Goal: Information Seeking & Learning: Learn about a topic

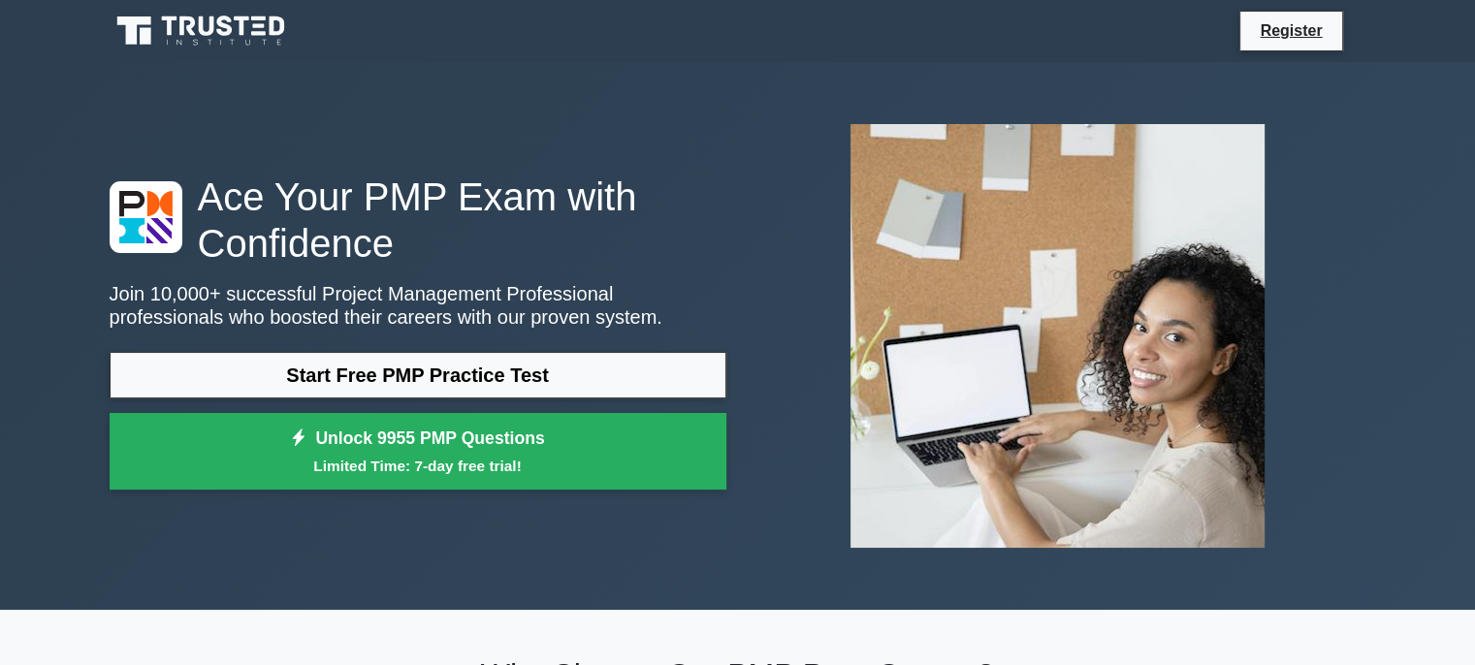
click at [521, 369] on link "Start Free PMP Practice Test" at bounding box center [418, 375] width 617 height 47
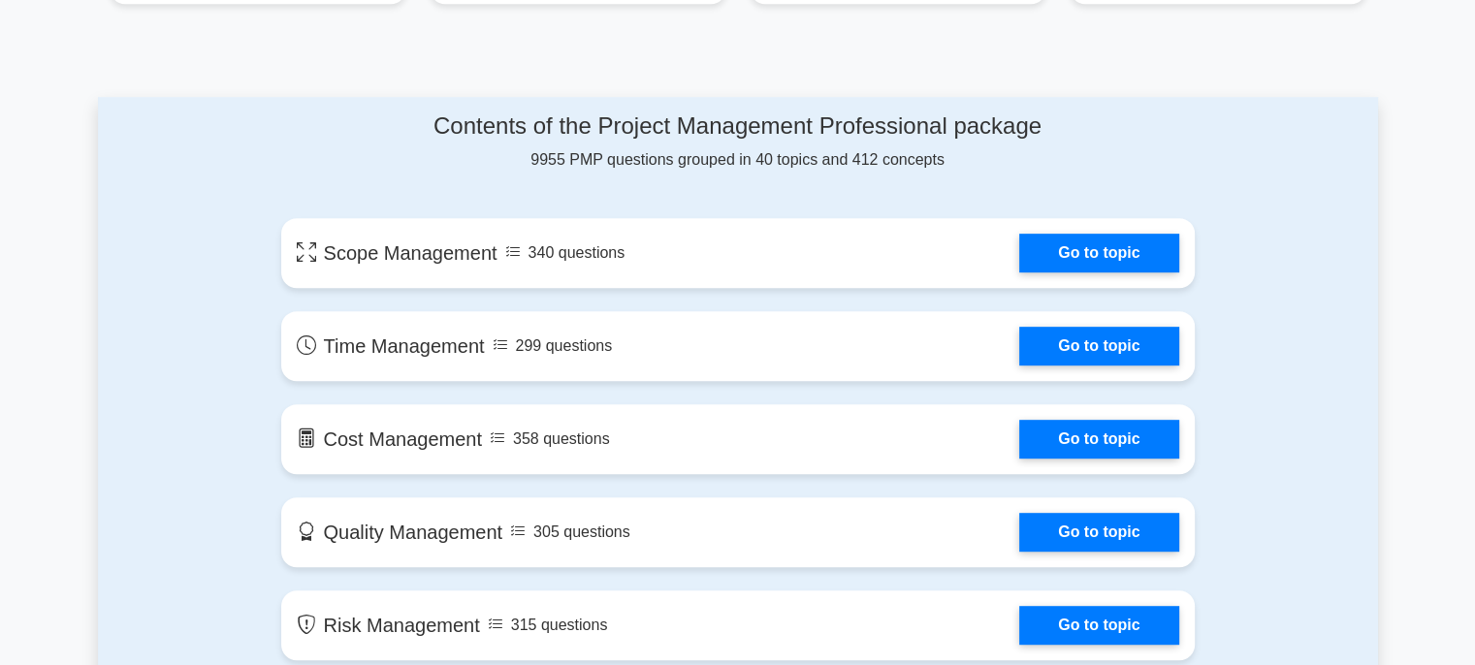
scroll to position [929, 0]
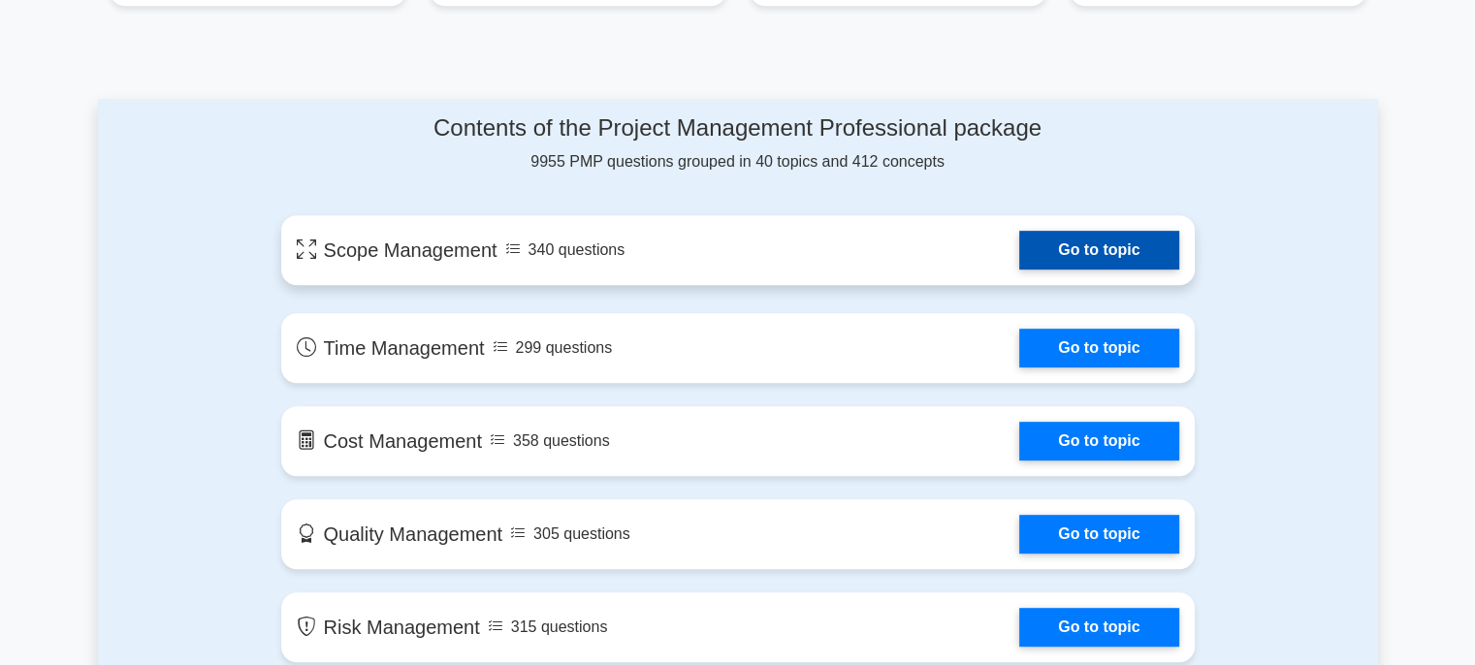
click at [1058, 244] on link "Go to topic" at bounding box center [1098, 250] width 159 height 39
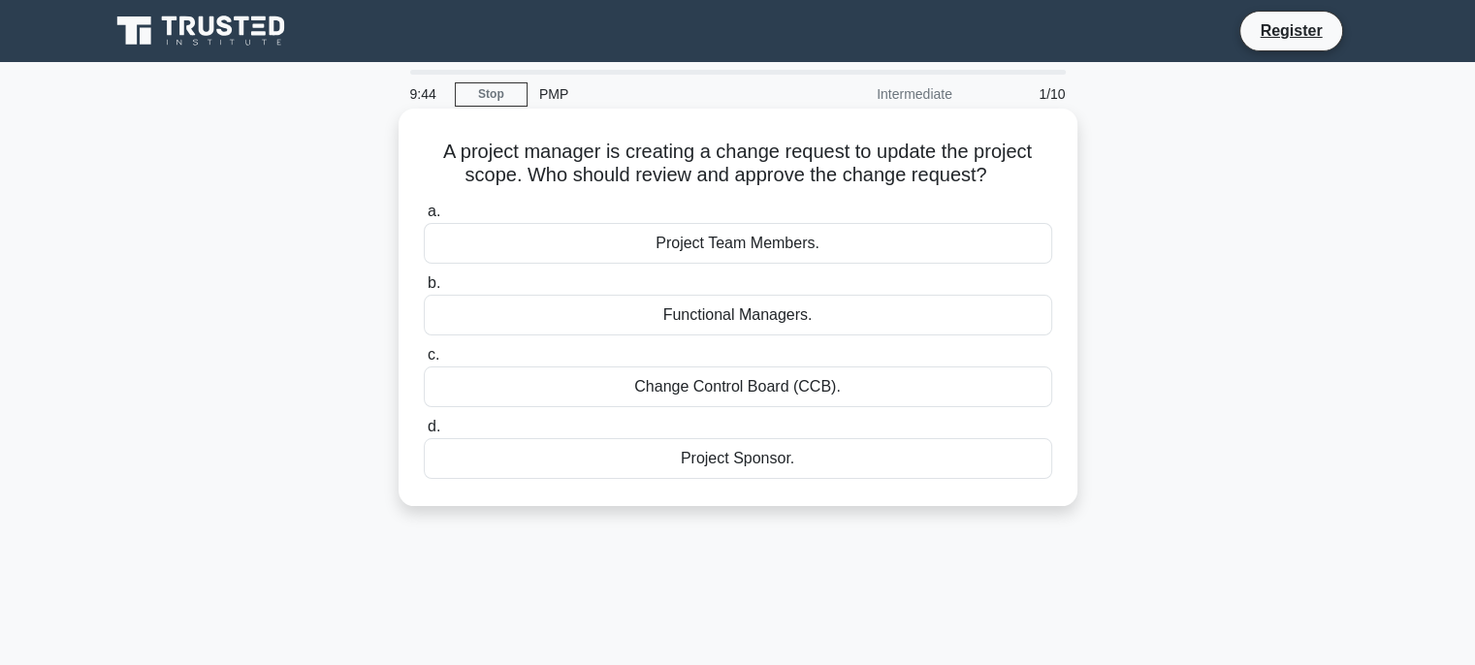
click at [677, 388] on div "Change Control Board (CCB)." at bounding box center [738, 387] width 628 height 41
click at [424, 362] on input "c. Change Control Board (CCB)." at bounding box center [424, 355] width 0 height 13
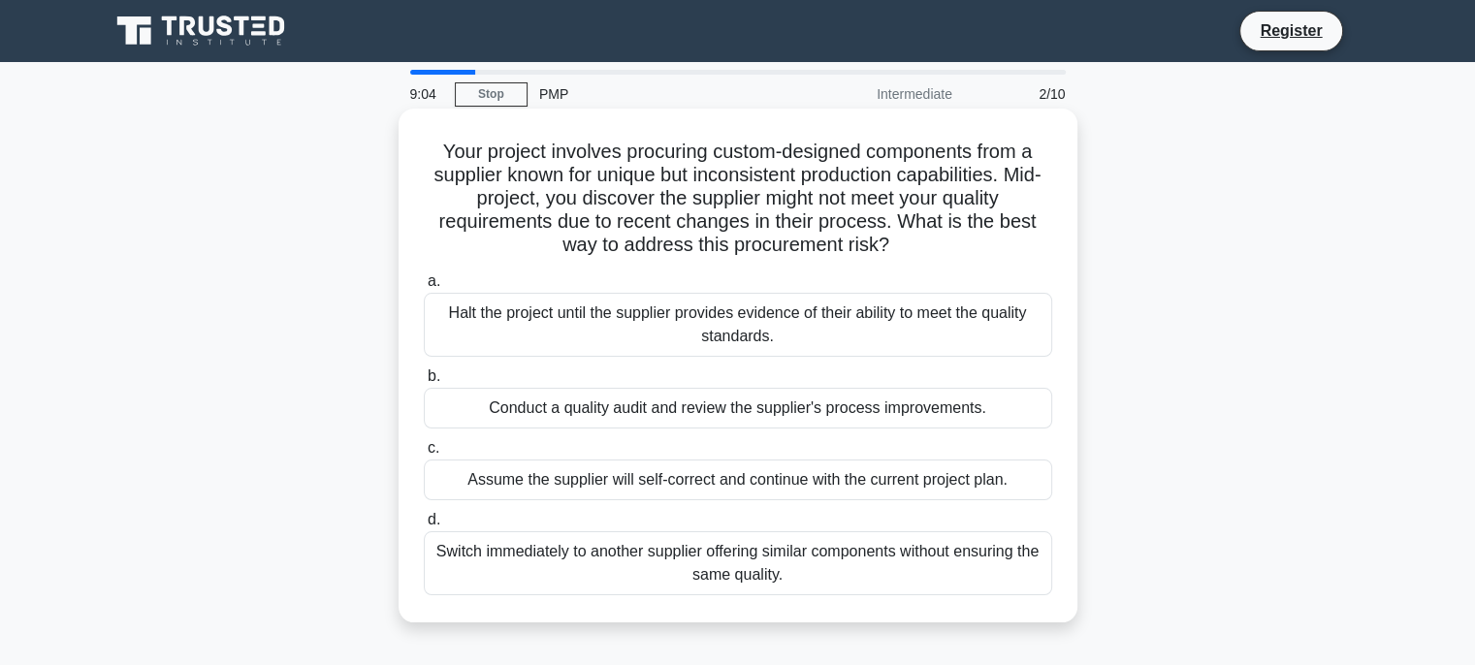
click at [603, 408] on div "Conduct a quality audit and review the supplier's process improvements." at bounding box center [738, 408] width 628 height 41
click at [424, 383] on input "b. Conduct a quality audit and review the supplier's process improvements." at bounding box center [424, 376] width 0 height 13
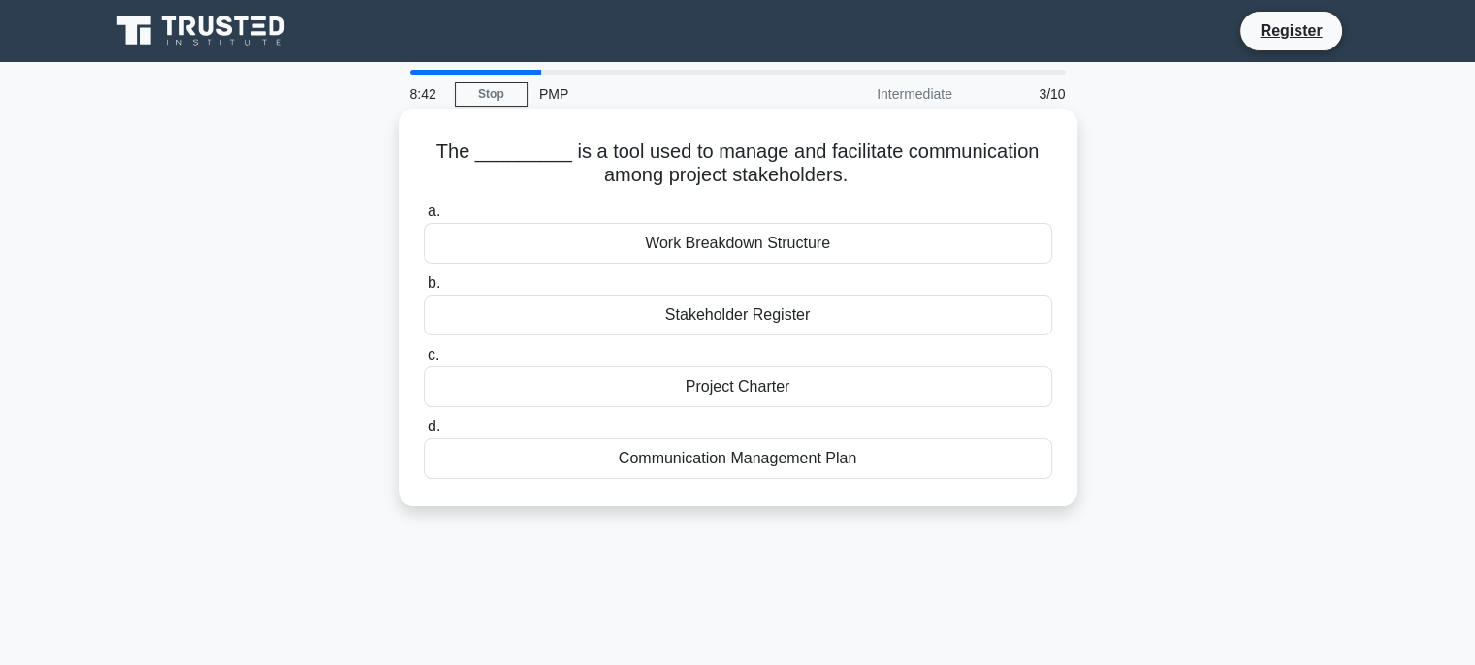
click at [714, 459] on div "Communication Management Plan" at bounding box center [738, 458] width 628 height 41
click at [424, 433] on input "d. Communication Management Plan" at bounding box center [424, 427] width 0 height 13
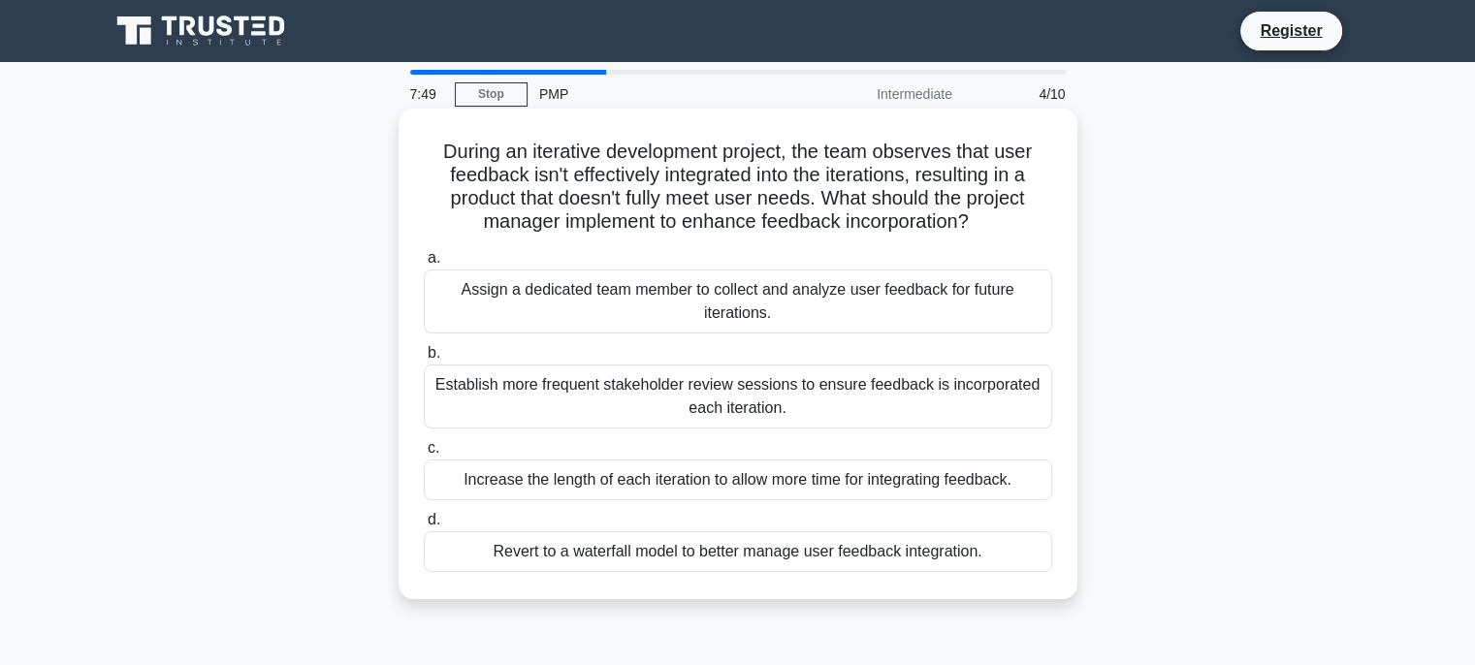
click at [756, 300] on div "Assign a dedicated team member to collect and analyze user feedback for future …" at bounding box center [738, 302] width 628 height 64
click at [424, 265] on input "a. Assign a dedicated team member to collect and analyze user feedback for futu…" at bounding box center [424, 258] width 0 height 13
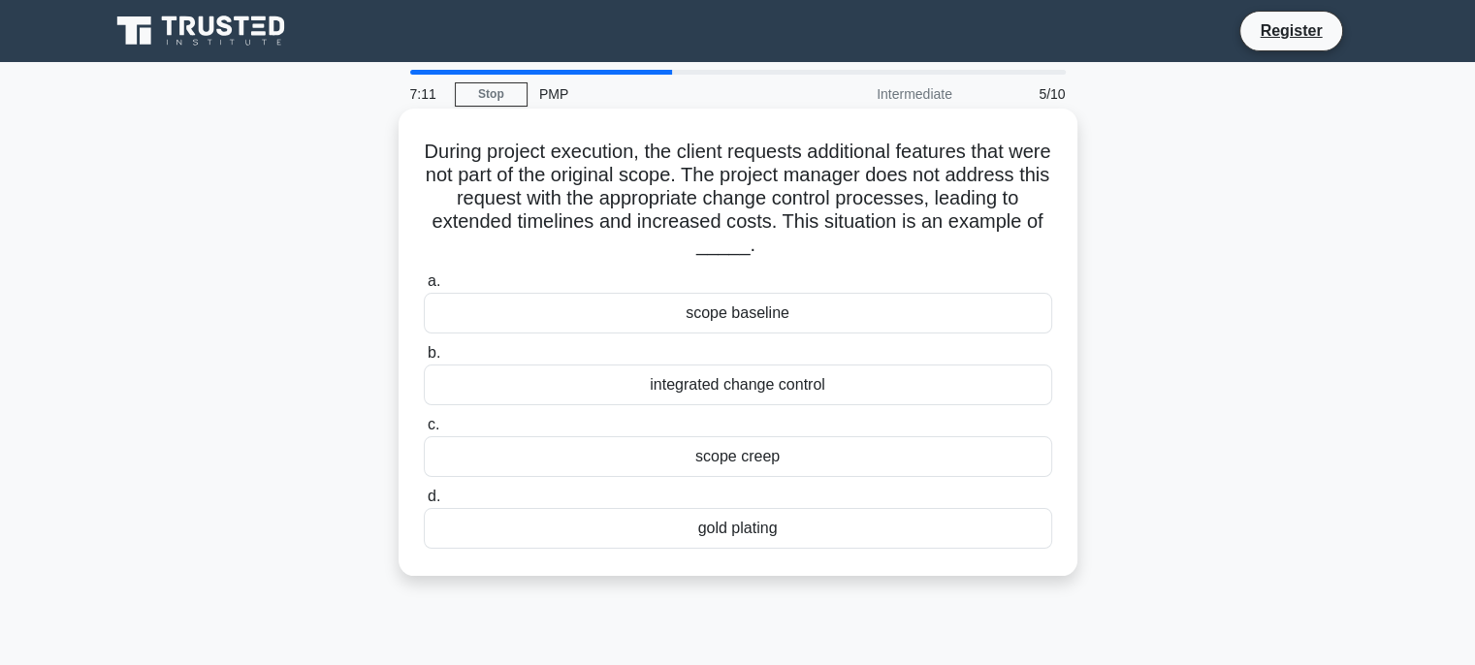
click at [776, 313] on div "scope baseline" at bounding box center [738, 313] width 628 height 41
click at [424, 288] on input "a. scope baseline" at bounding box center [424, 281] width 0 height 13
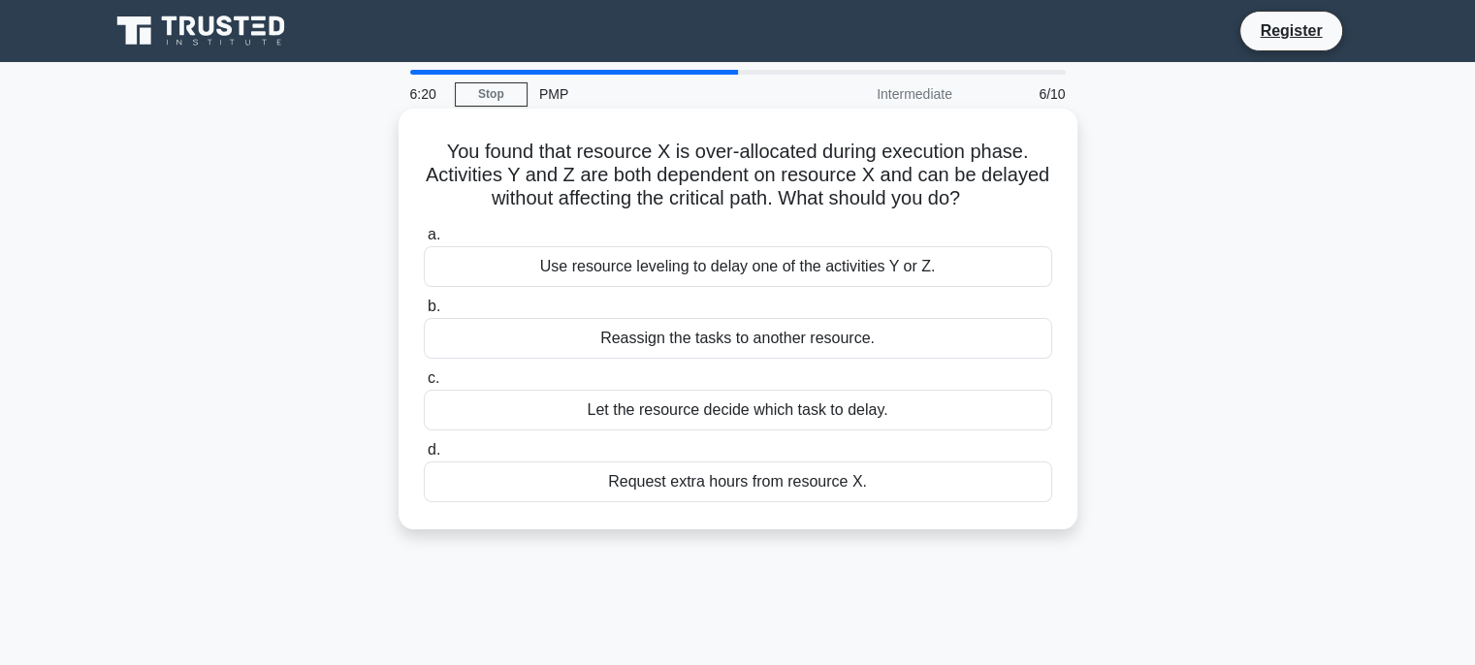
click at [828, 486] on div "Request extra hours from resource X." at bounding box center [738, 482] width 628 height 41
click at [424, 457] on input "d. Request extra hours from resource X." at bounding box center [424, 450] width 0 height 13
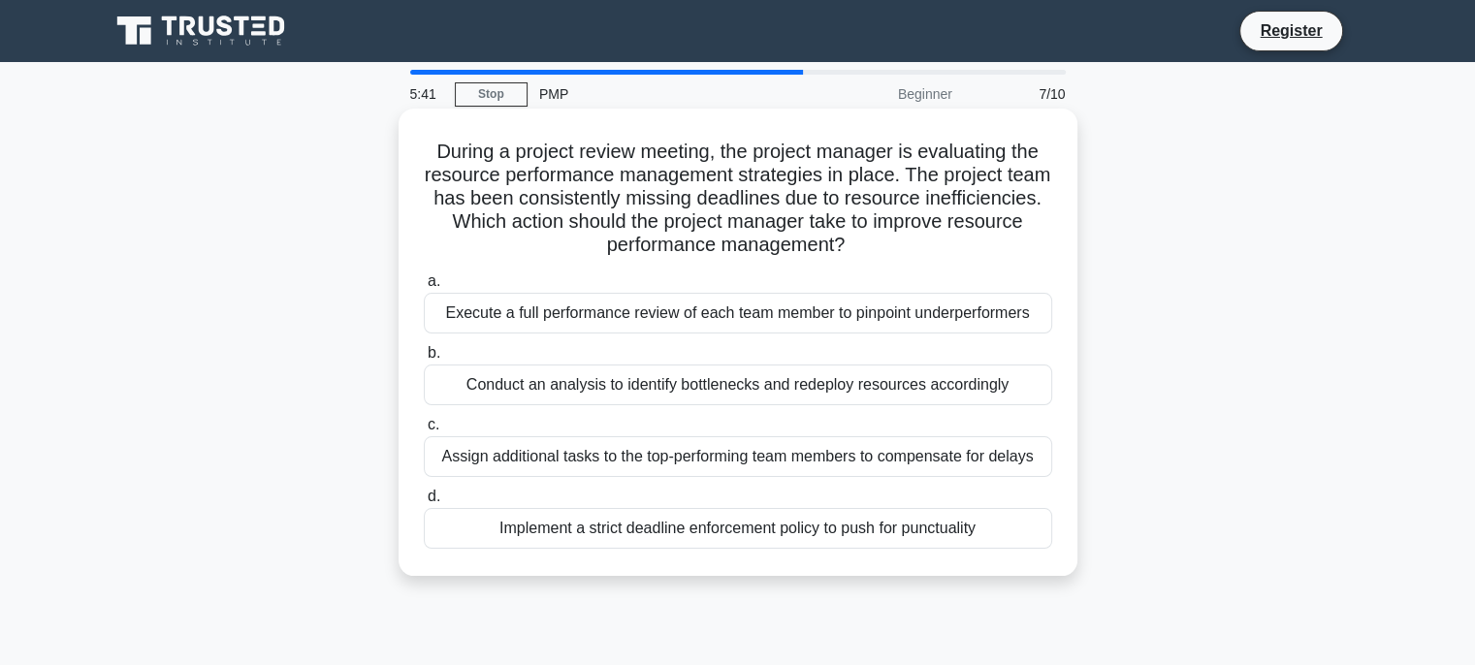
click at [901, 315] on div "Execute a full performance review of each team member to pinpoint underperforme…" at bounding box center [738, 313] width 628 height 41
click at [424, 288] on input "a. Execute a full performance review of each team member to pinpoint underperfo…" at bounding box center [424, 281] width 0 height 13
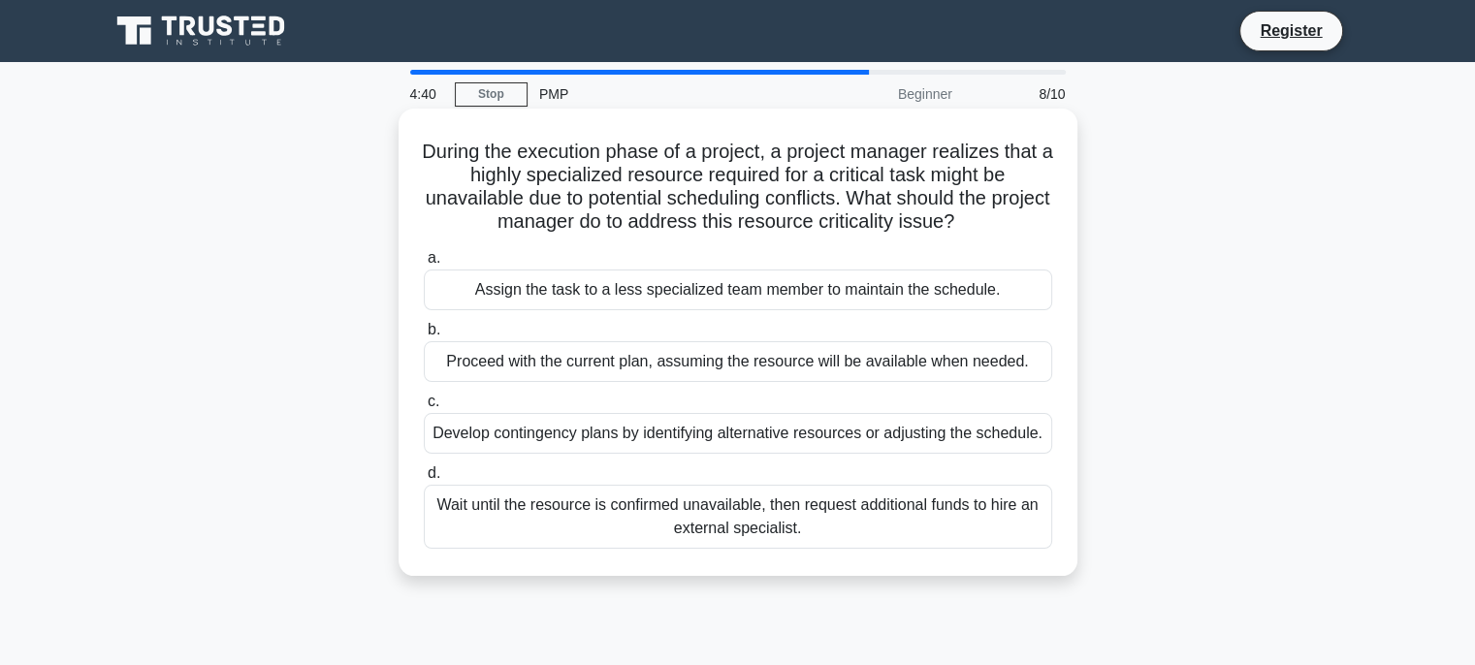
click at [654, 438] on div "Develop contingency plans by identifying alternative resources or adjusting the…" at bounding box center [738, 433] width 628 height 41
click at [424, 408] on input "c. Develop contingency plans by identifying alternative resources or adjusting …" at bounding box center [424, 402] width 0 height 13
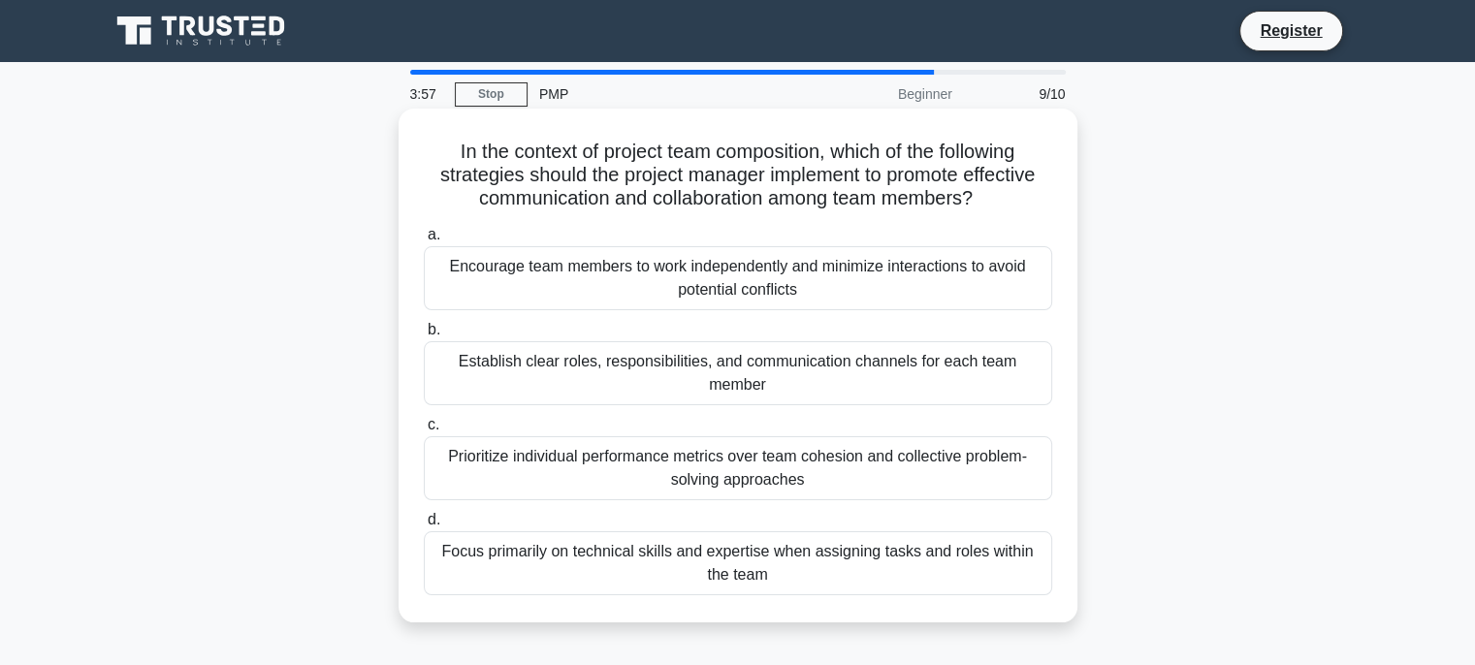
click at [852, 443] on div "Prioritize individual performance metrics over team cohesion and collective pro…" at bounding box center [738, 468] width 628 height 64
click at [424, 431] on input "c. Prioritize individual performance metrics over team cohesion and collective …" at bounding box center [424, 425] width 0 height 13
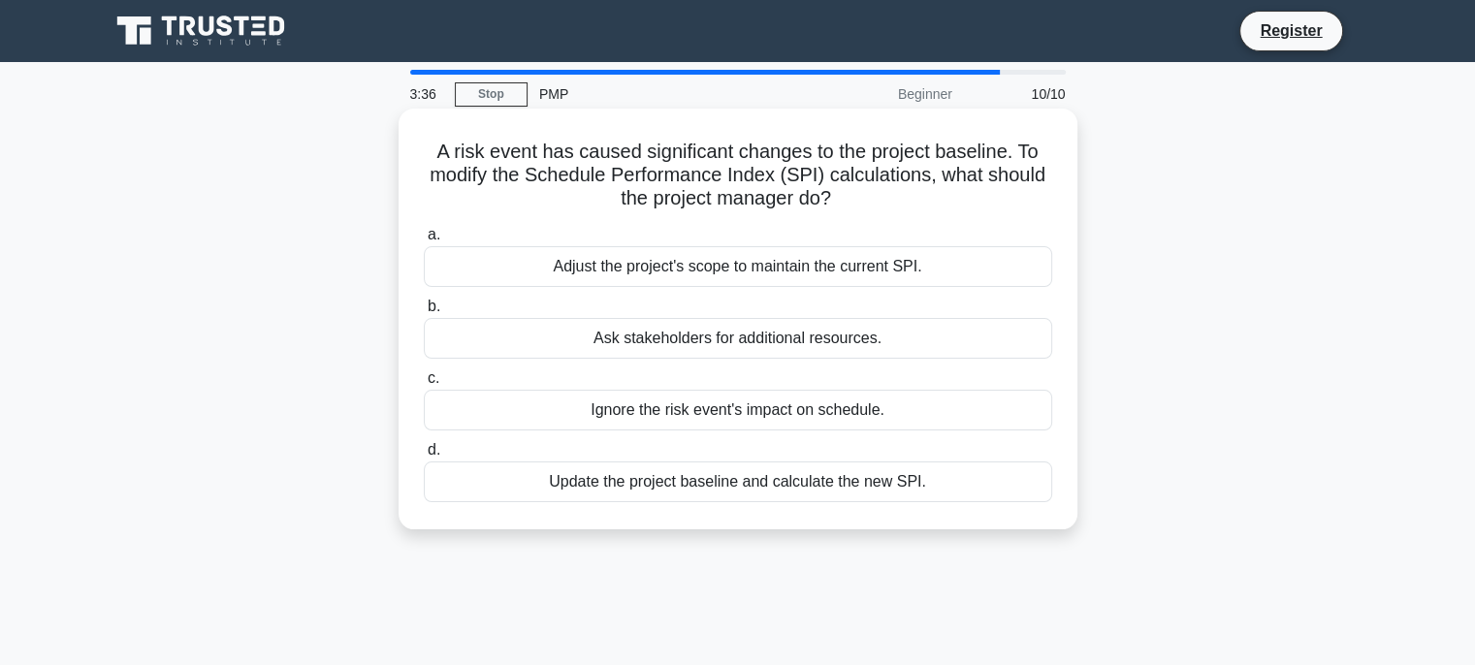
click at [782, 483] on div "Update the project baseline and calculate the new SPI." at bounding box center [738, 482] width 628 height 41
click at [424, 457] on input "d. Update the project baseline and calculate the new SPI." at bounding box center [424, 450] width 0 height 13
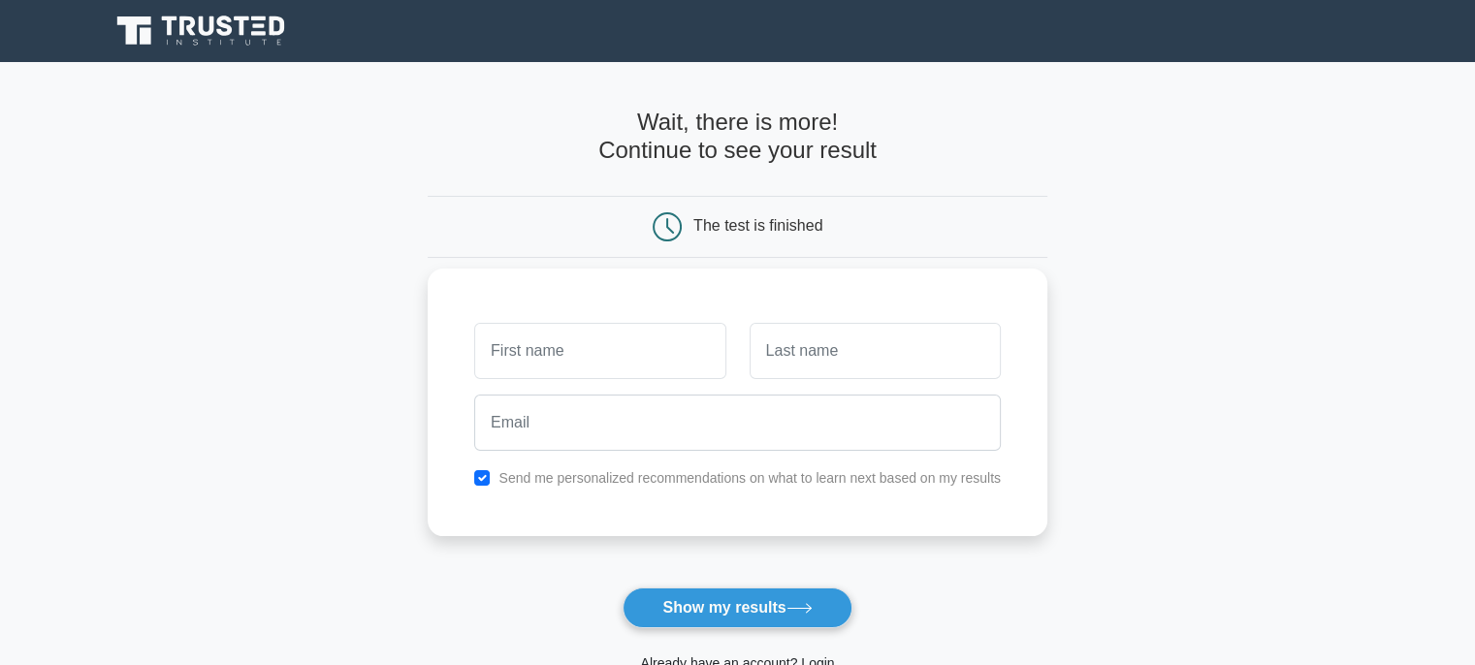
click at [574, 348] on input "text" at bounding box center [599, 351] width 251 height 56
type input "qaisar"
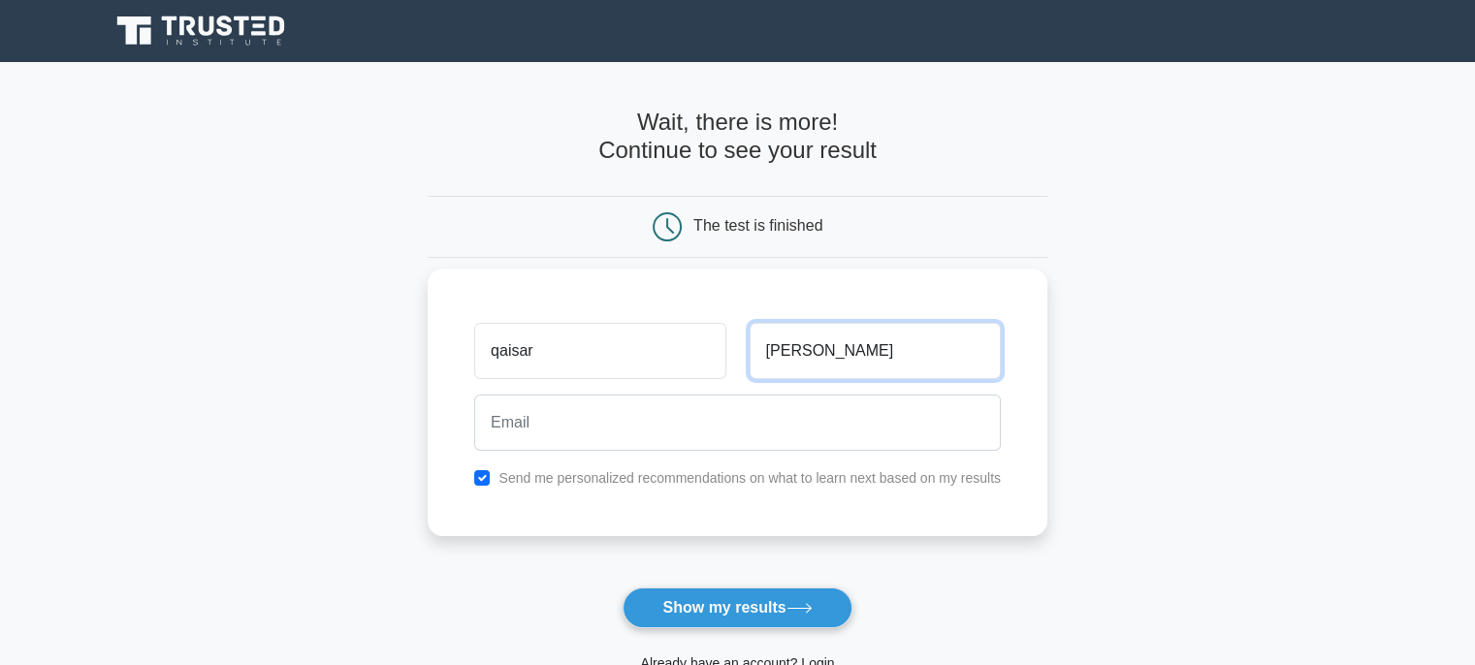
type input "abbas"
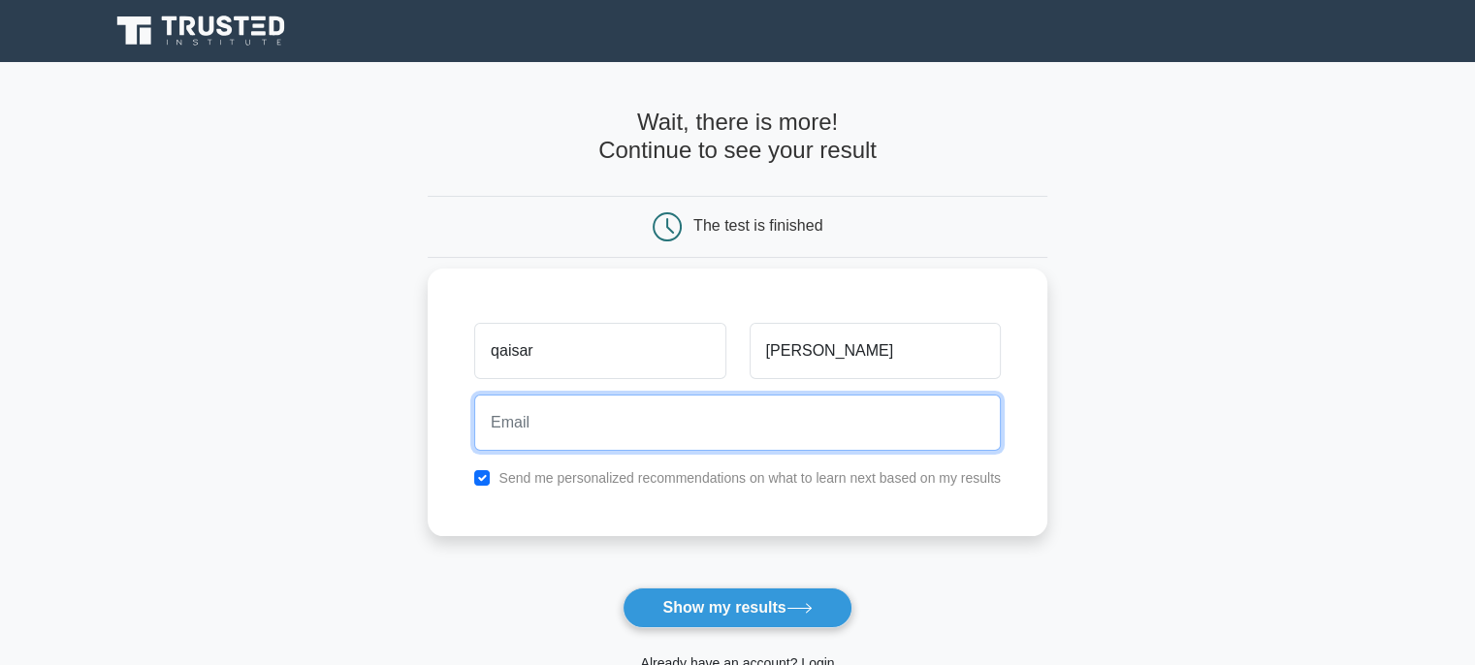
click at [547, 421] on input "email" at bounding box center [737, 423] width 526 height 56
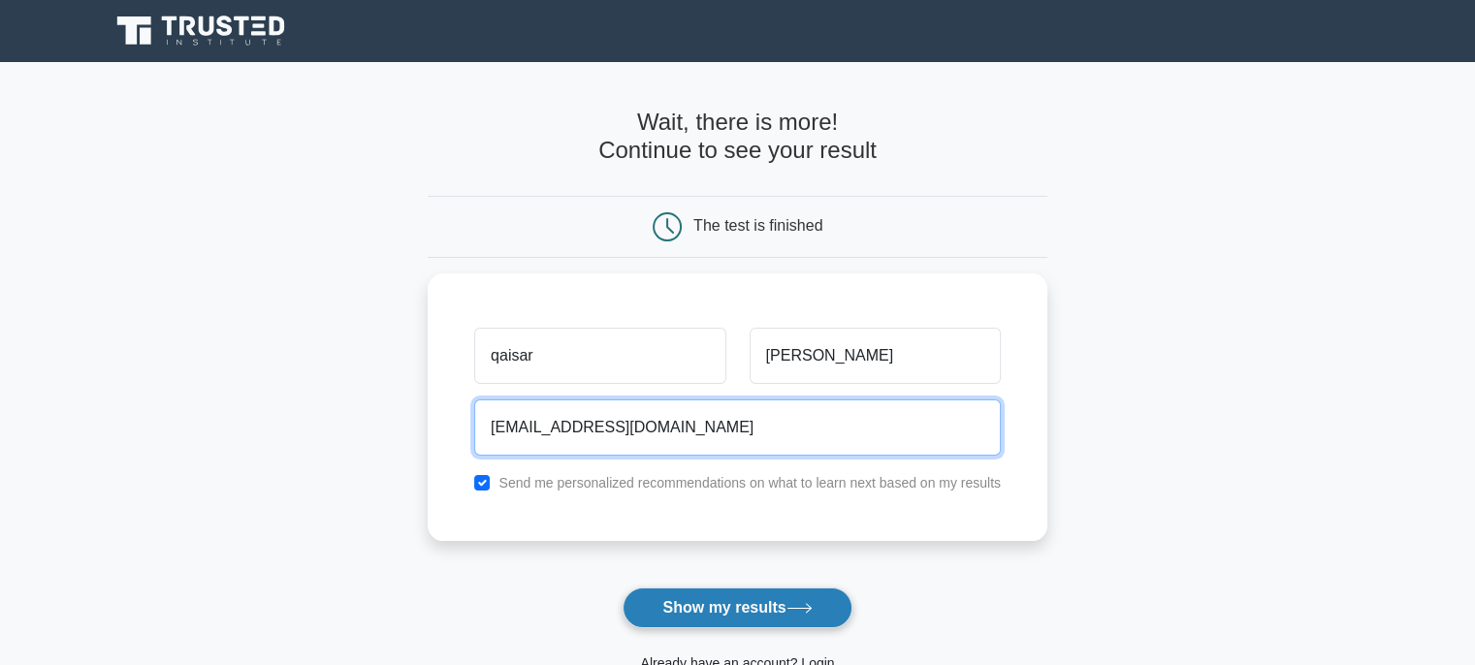
type input "aqaisar401@gmail.com"
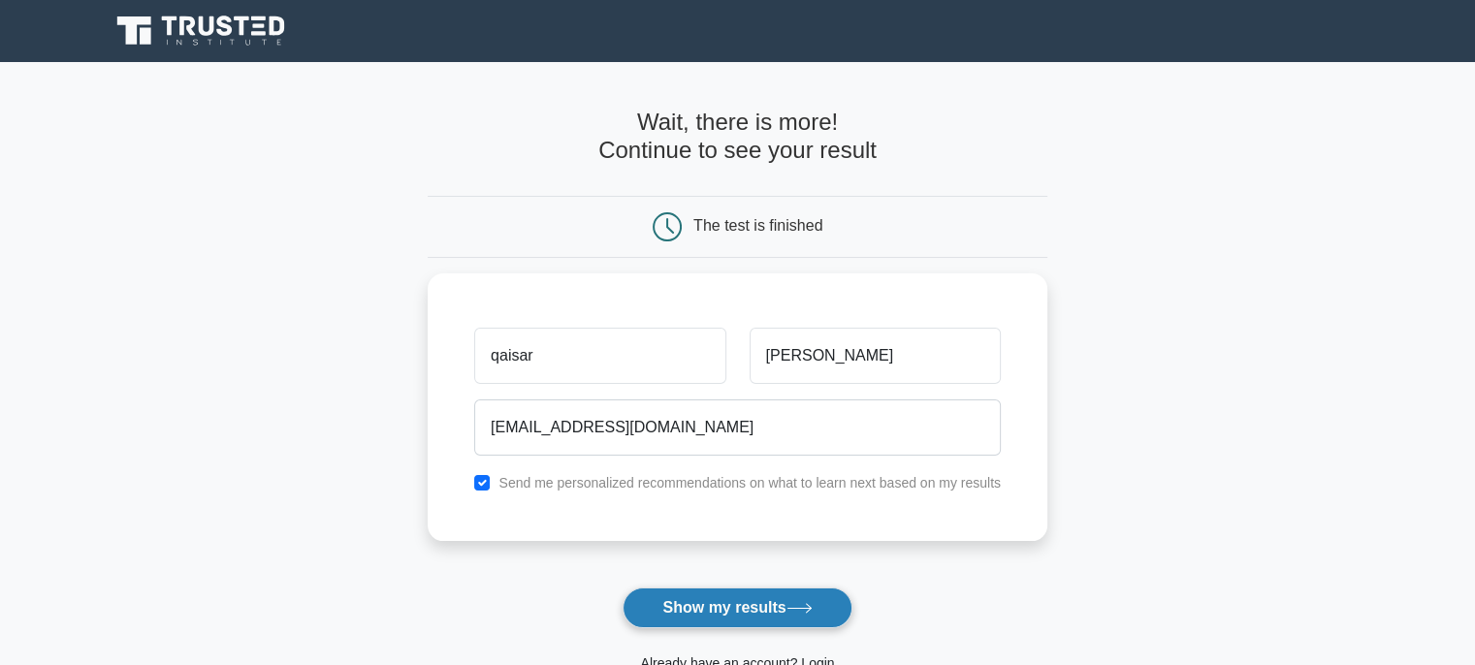
click at [728, 608] on button "Show my results" at bounding box center [736, 608] width 229 height 41
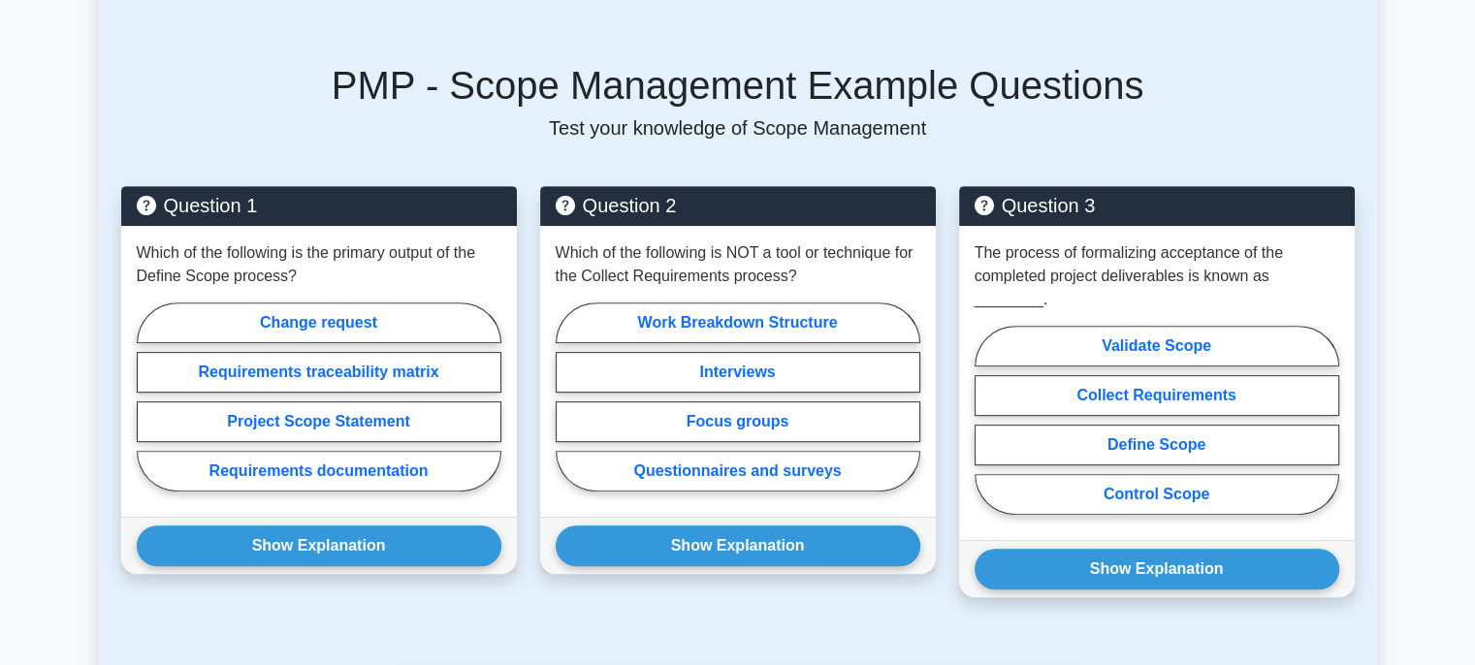
scroll to position [813, 0]
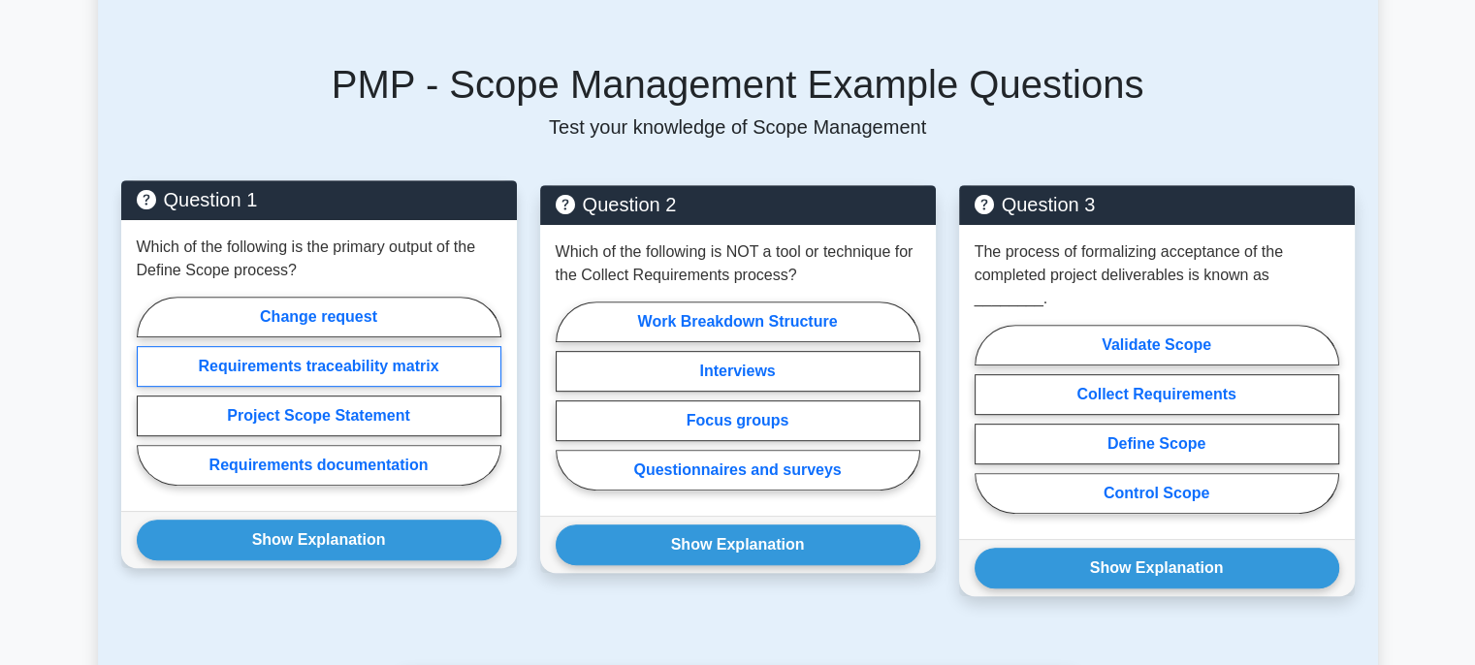
click at [305, 346] on label "Requirements traceability matrix" at bounding box center [319, 366] width 365 height 41
click at [149, 391] on input "Requirements traceability matrix" at bounding box center [143, 397] width 13 height 13
radio input "true"
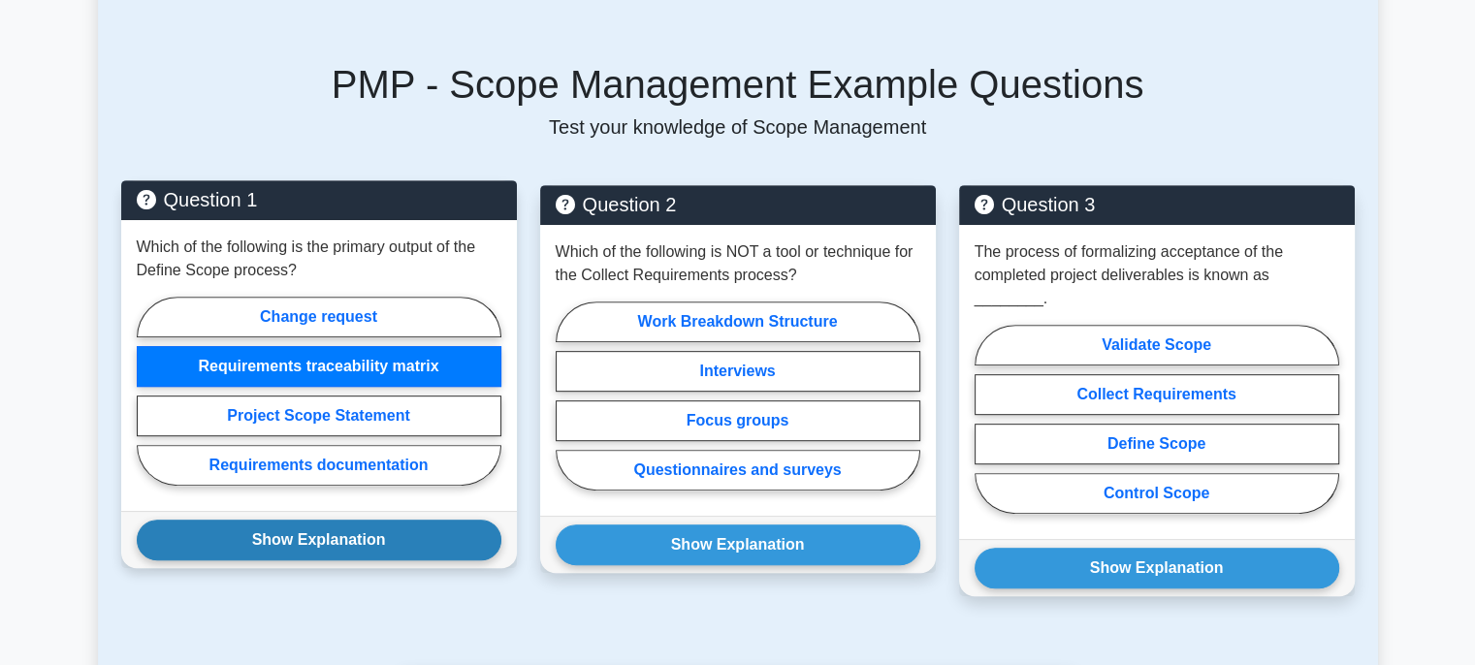
click at [317, 520] on button "Show Explanation" at bounding box center [319, 540] width 365 height 41
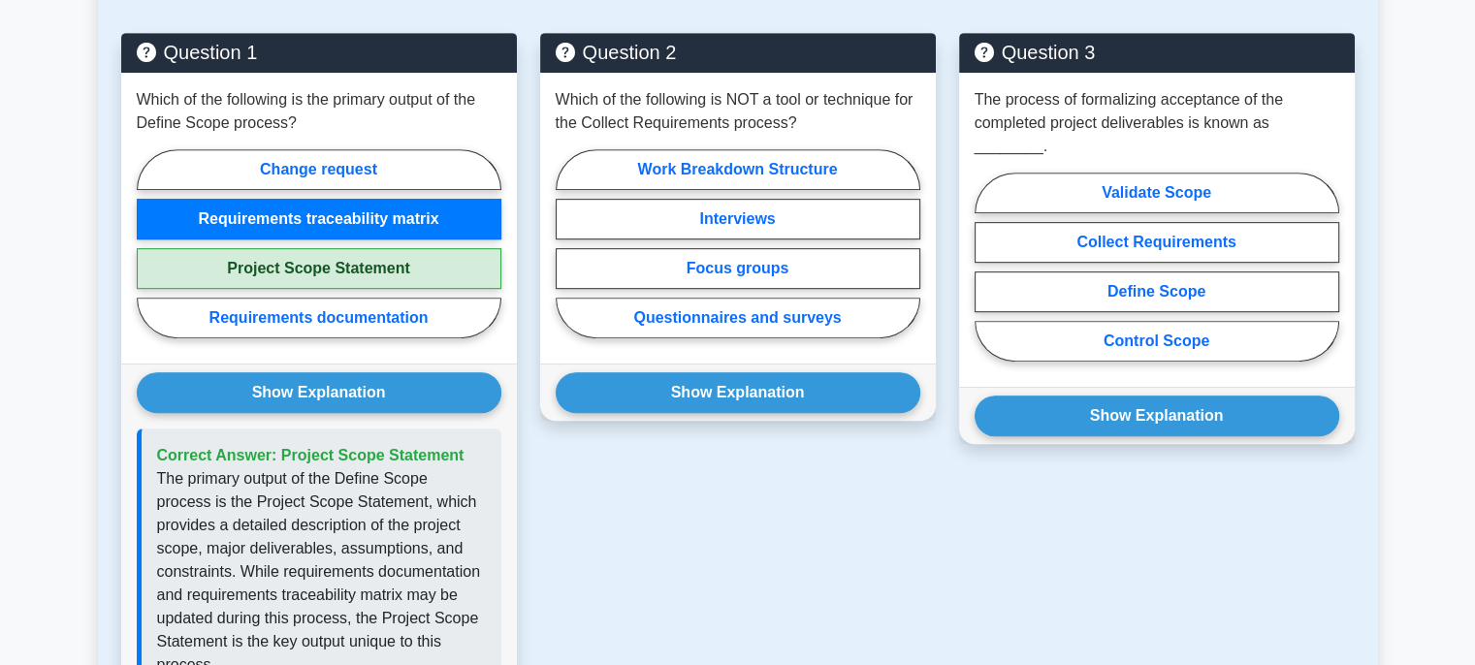
scroll to position [1007, 0]
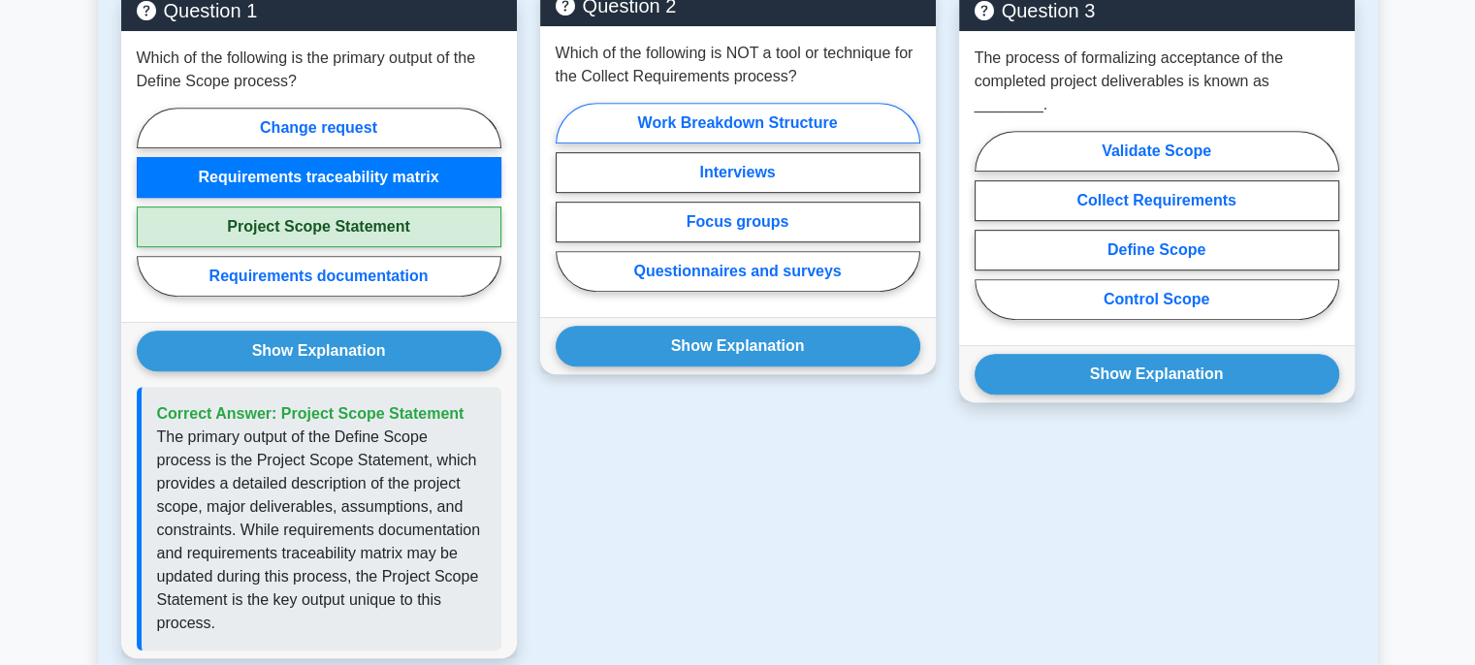
click at [792, 103] on label "Work Breakdown Structure" at bounding box center [738, 123] width 365 height 41
click at [568, 197] on input "Work Breakdown Structure" at bounding box center [562, 203] width 13 height 13
radio input "true"
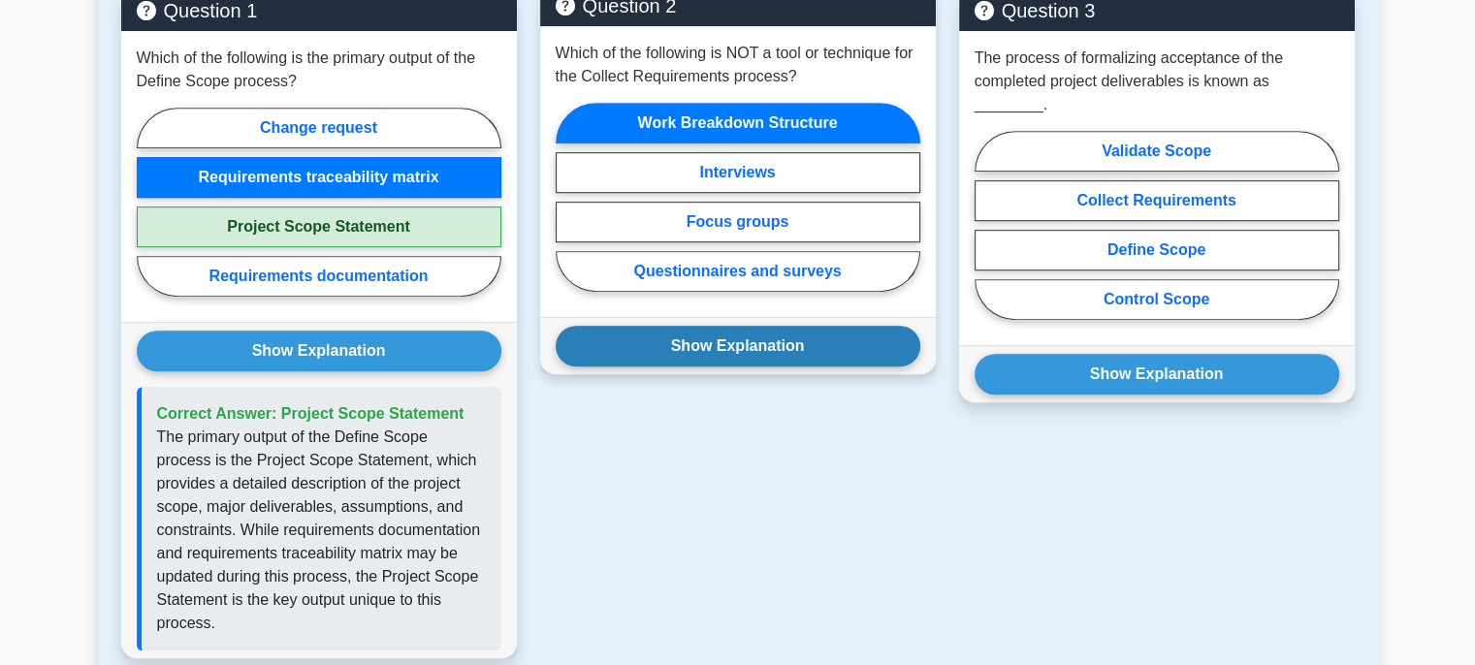
click at [723, 326] on button "Show Explanation" at bounding box center [738, 346] width 365 height 41
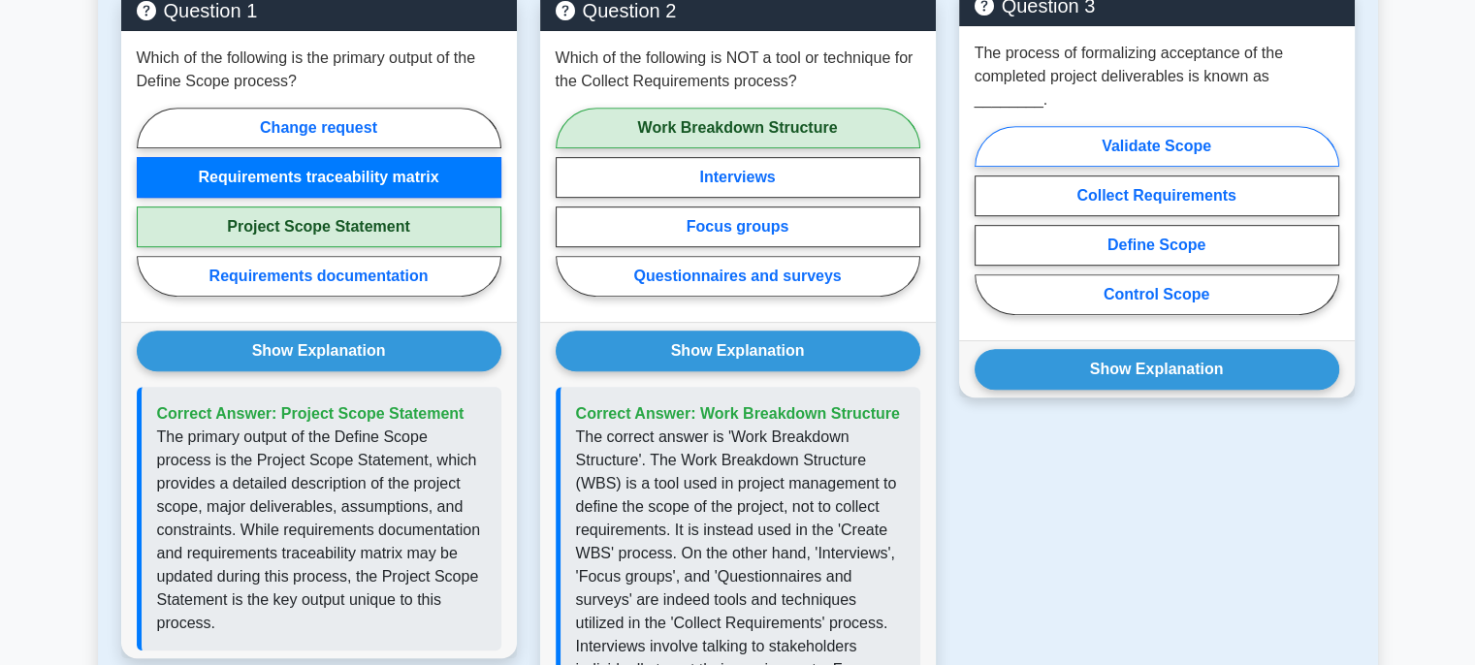
click at [1123, 126] on label "Validate Scope" at bounding box center [1156, 146] width 365 height 41
click at [987, 220] on input "Validate Scope" at bounding box center [980, 226] width 13 height 13
radio input "true"
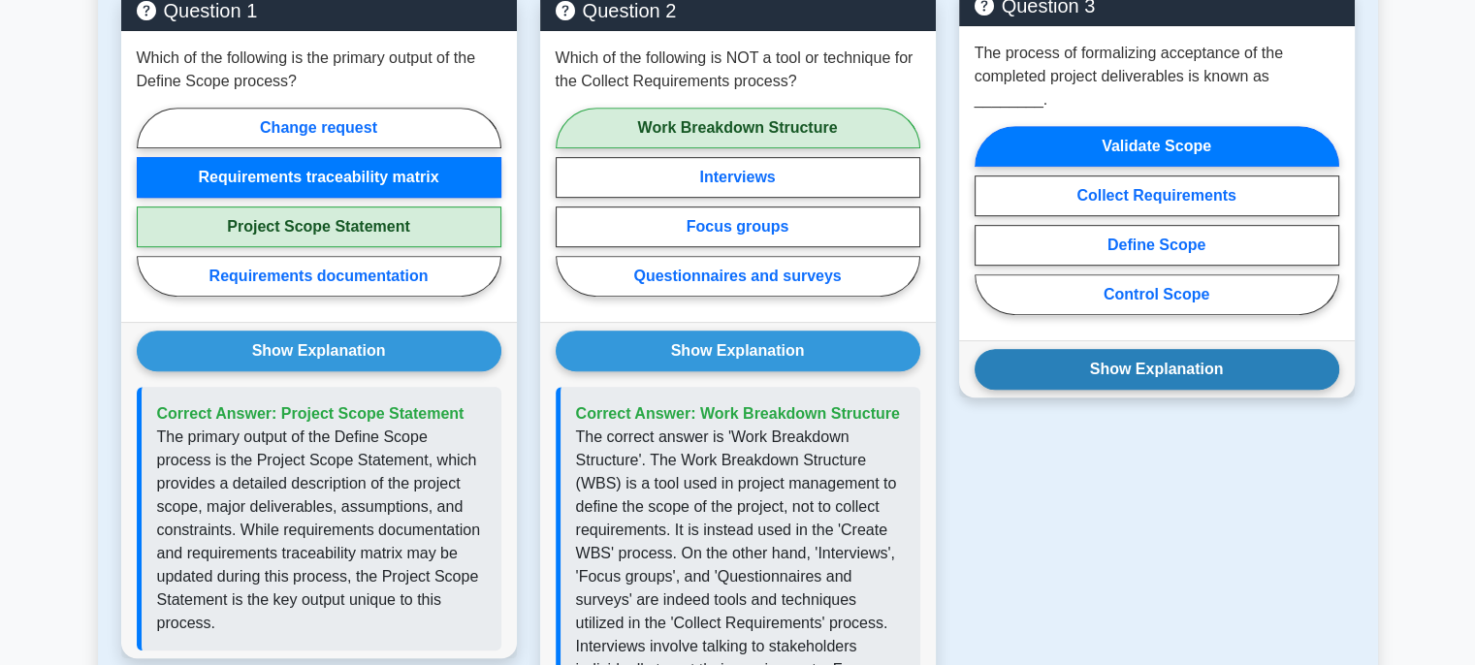
click at [1155, 349] on button "Show Explanation" at bounding box center [1156, 369] width 365 height 41
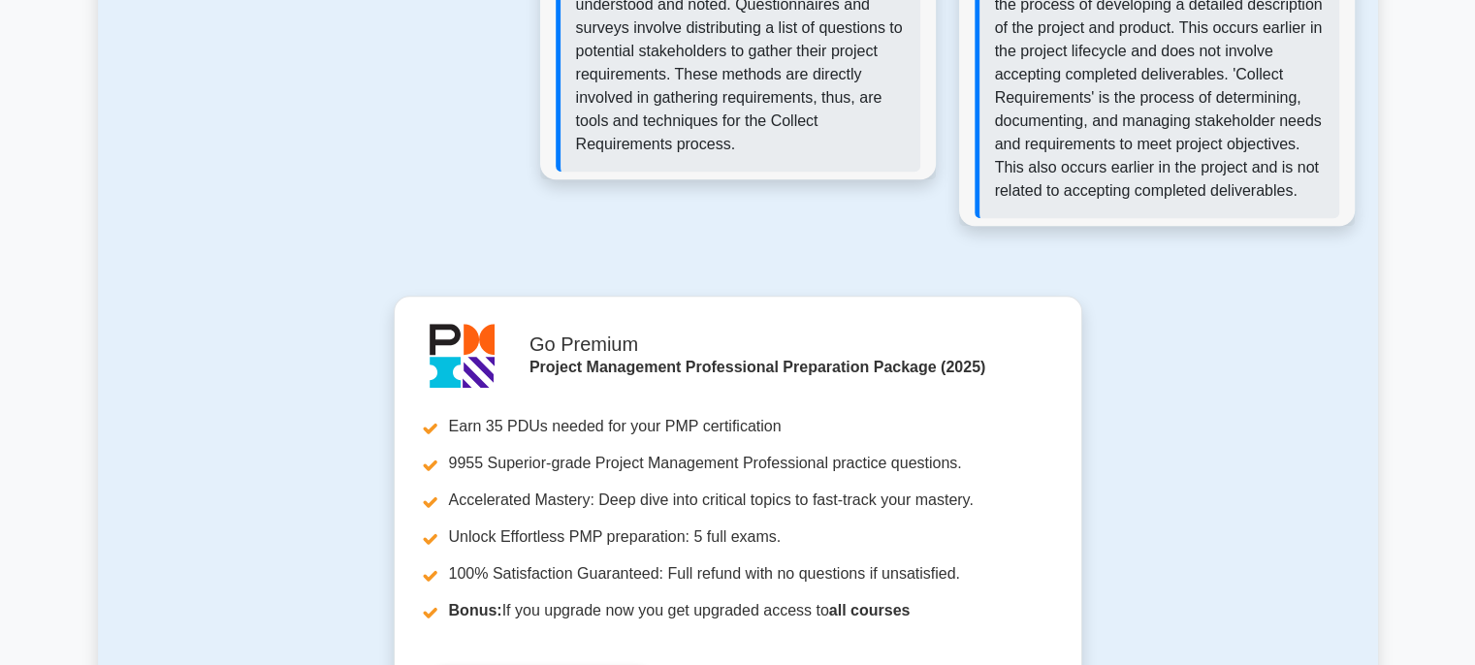
scroll to position [2270, 0]
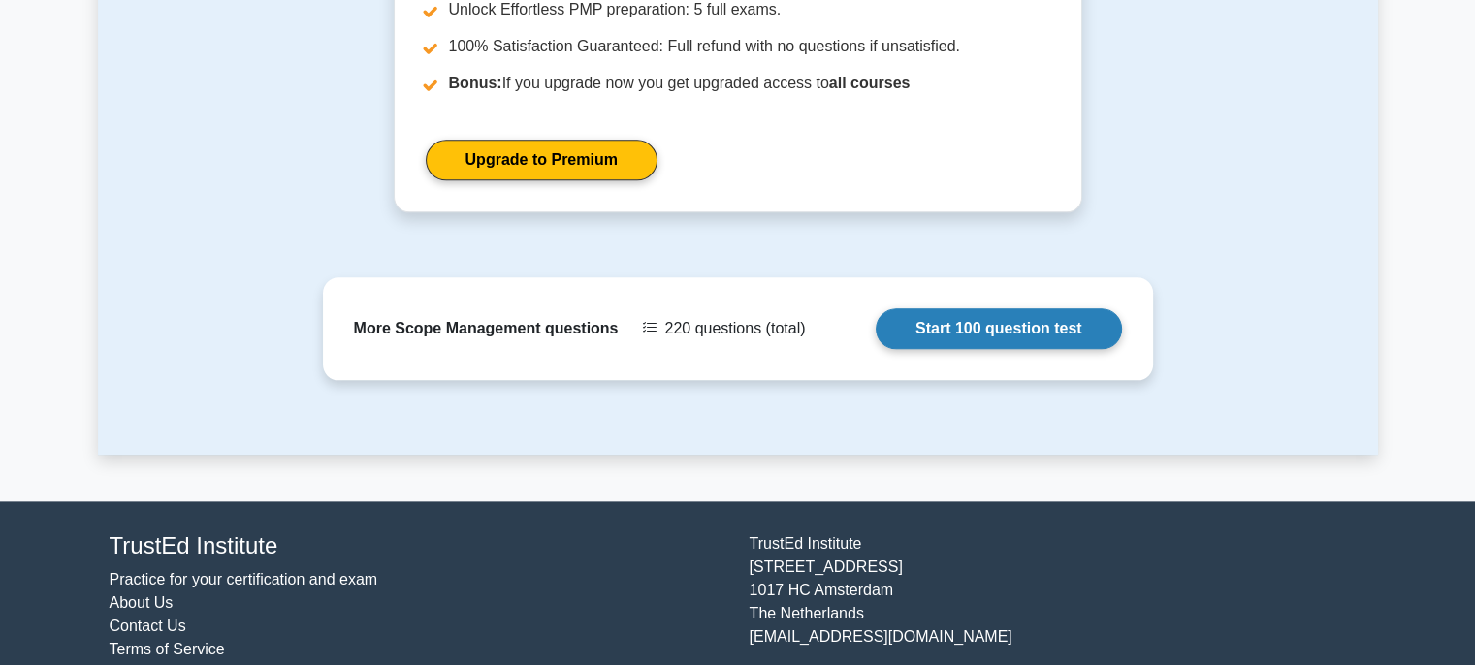
click at [988, 308] on link "Start 100 question test" at bounding box center [999, 328] width 246 height 41
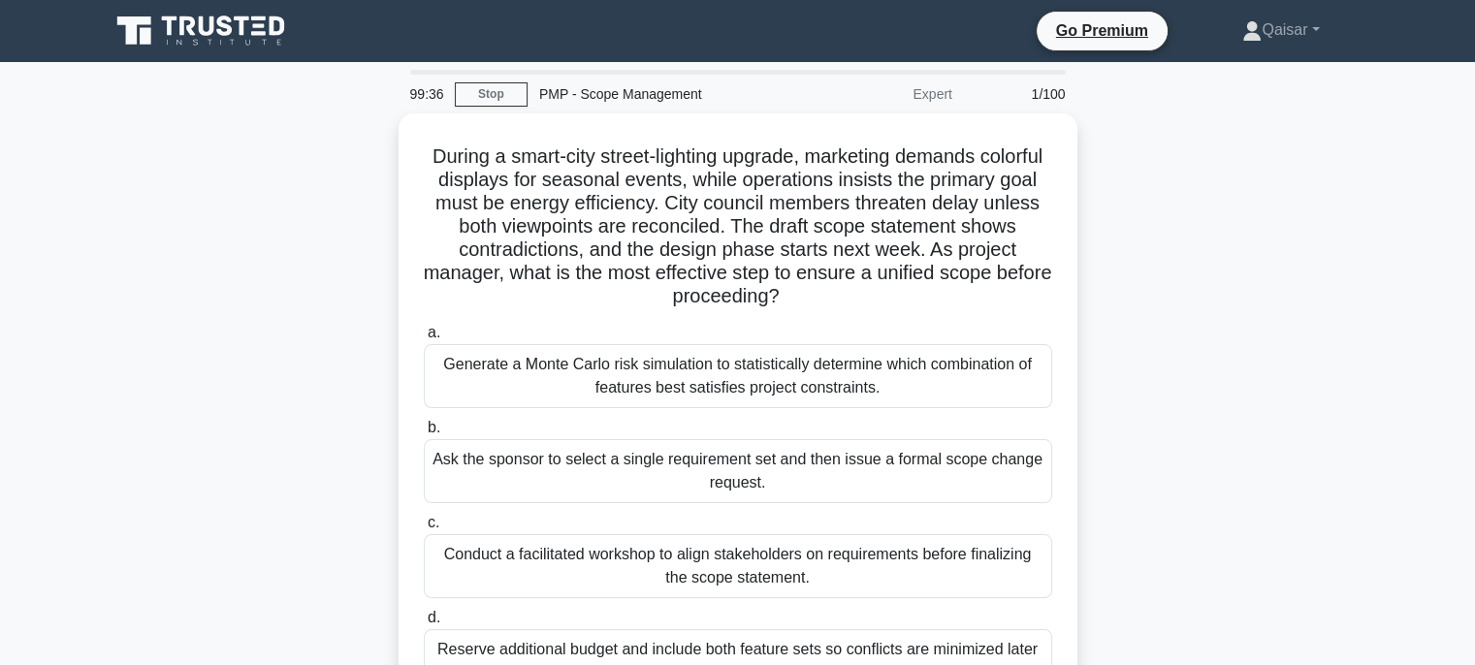
click at [1375, 462] on div "During a smart-city street-lighting upgrade, marketing demands colorful display…" at bounding box center [738, 428] width 1280 height 630
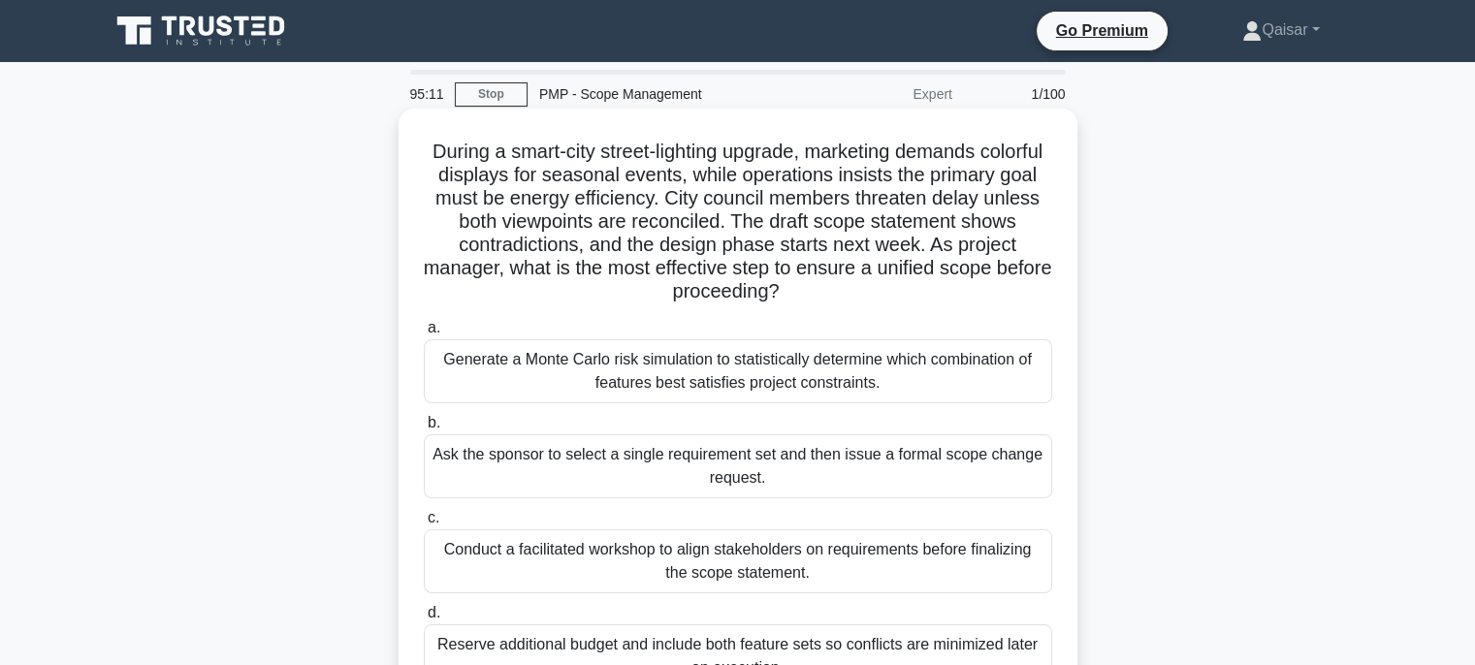
click at [877, 545] on div "Conduct a facilitated workshop to align stakeholders on requirements before fin…" at bounding box center [738, 561] width 628 height 64
click at [424, 525] on input "c. Conduct a facilitated workshop to align stakeholders on requirements before …" at bounding box center [424, 518] width 0 height 13
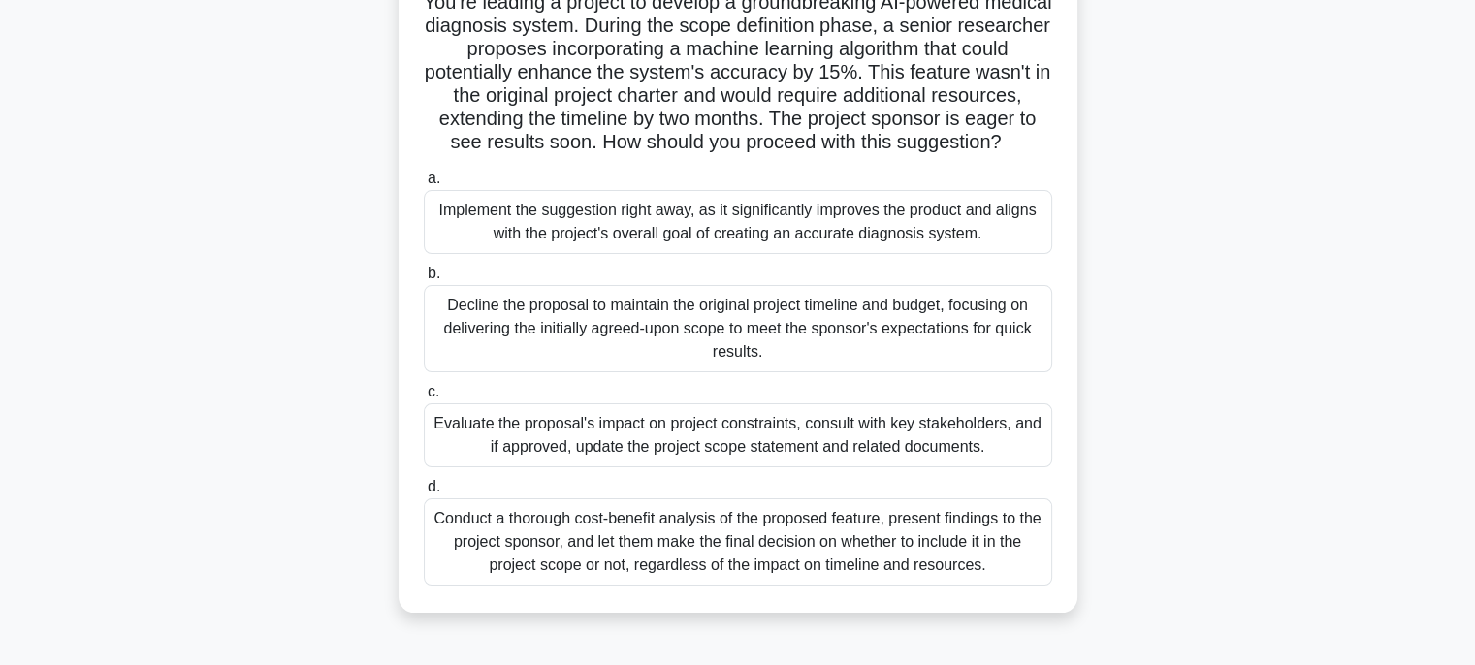
scroll to position [155, 0]
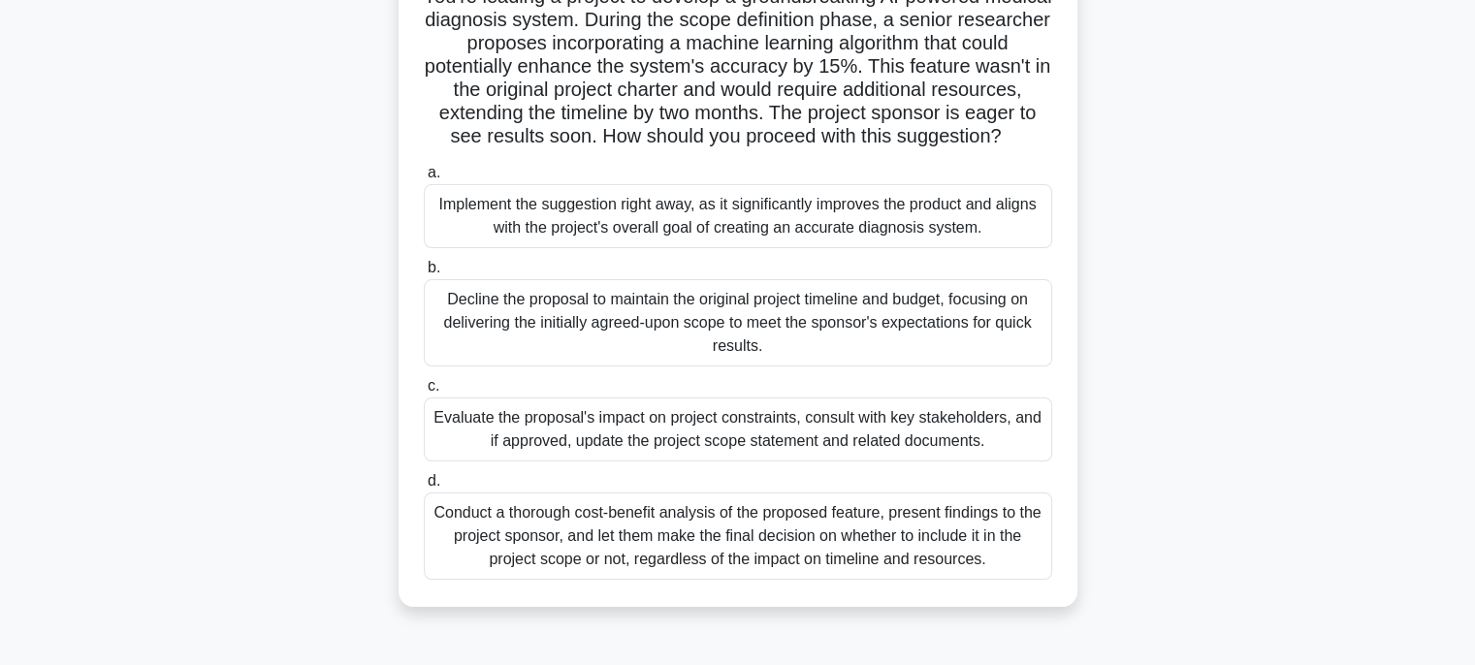
click at [856, 556] on div "Conduct a thorough cost-benefit analysis of the proposed feature, present findi…" at bounding box center [738, 536] width 628 height 87
click at [424, 488] on input "d. Conduct a thorough cost-benefit analysis of the proposed feature, present fi…" at bounding box center [424, 481] width 0 height 13
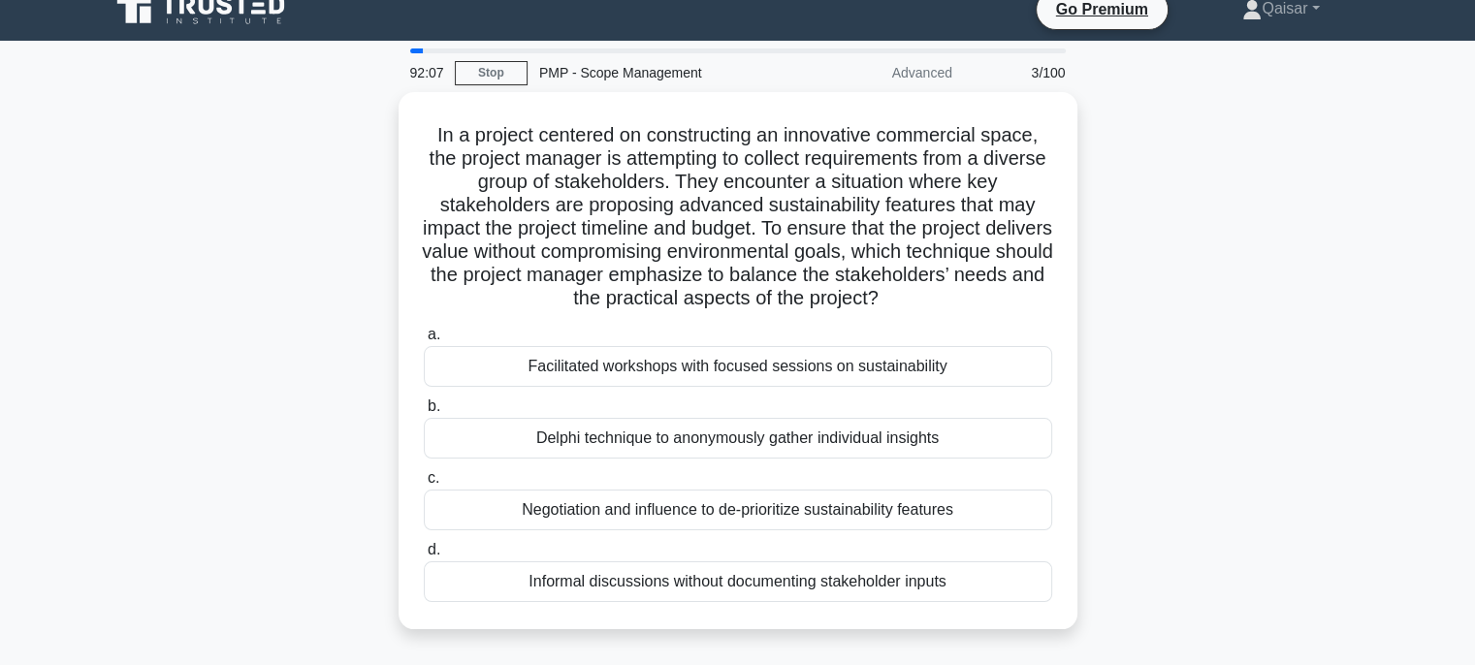
scroll to position [0, 0]
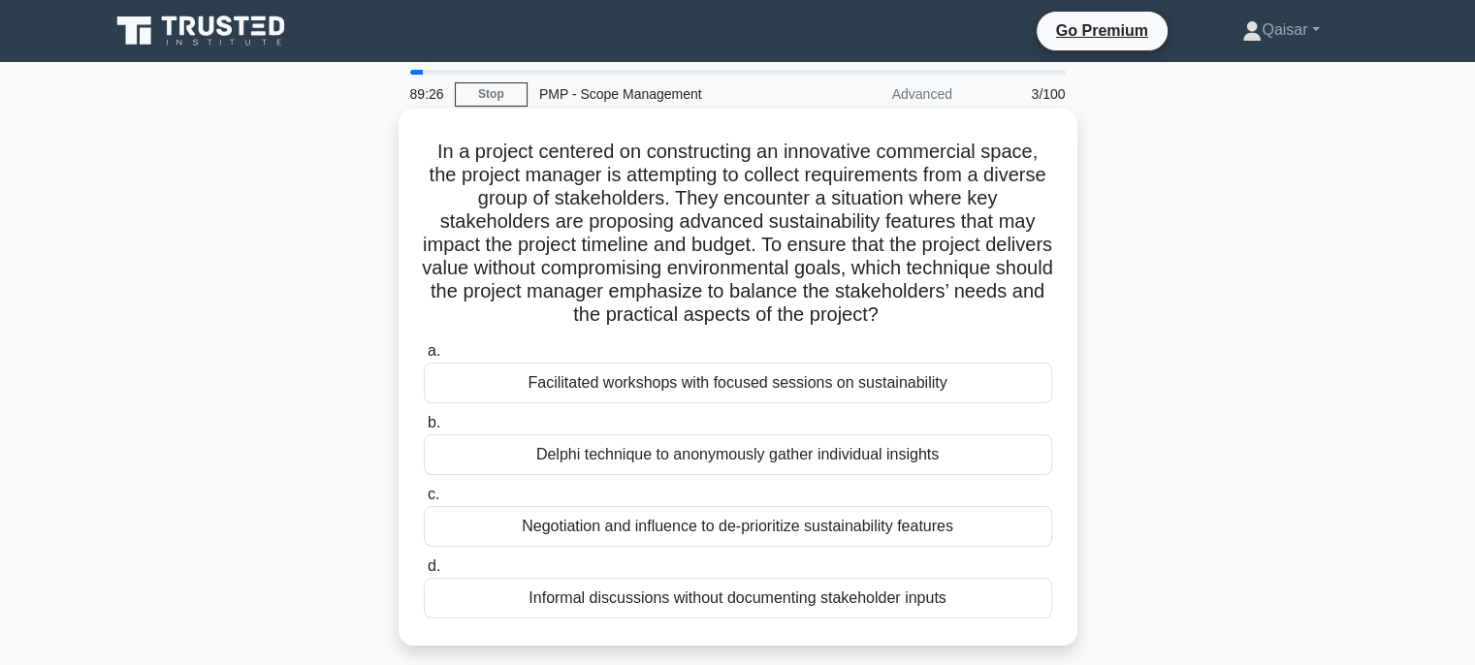
click at [871, 382] on div "Facilitated workshops with focused sessions on sustainability" at bounding box center [738, 383] width 628 height 41
click at [424, 358] on input "a. Facilitated workshops with focused sessions on sustainability" at bounding box center [424, 351] width 0 height 13
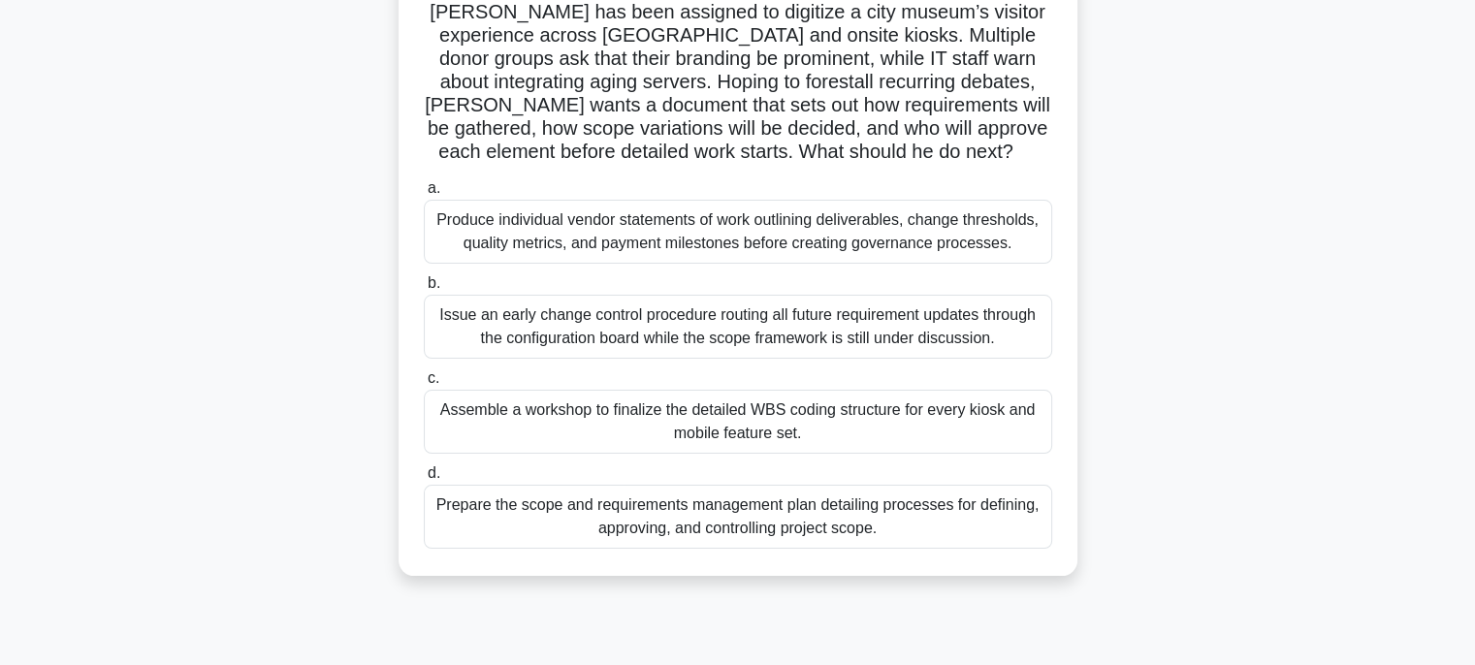
scroll to position [155, 0]
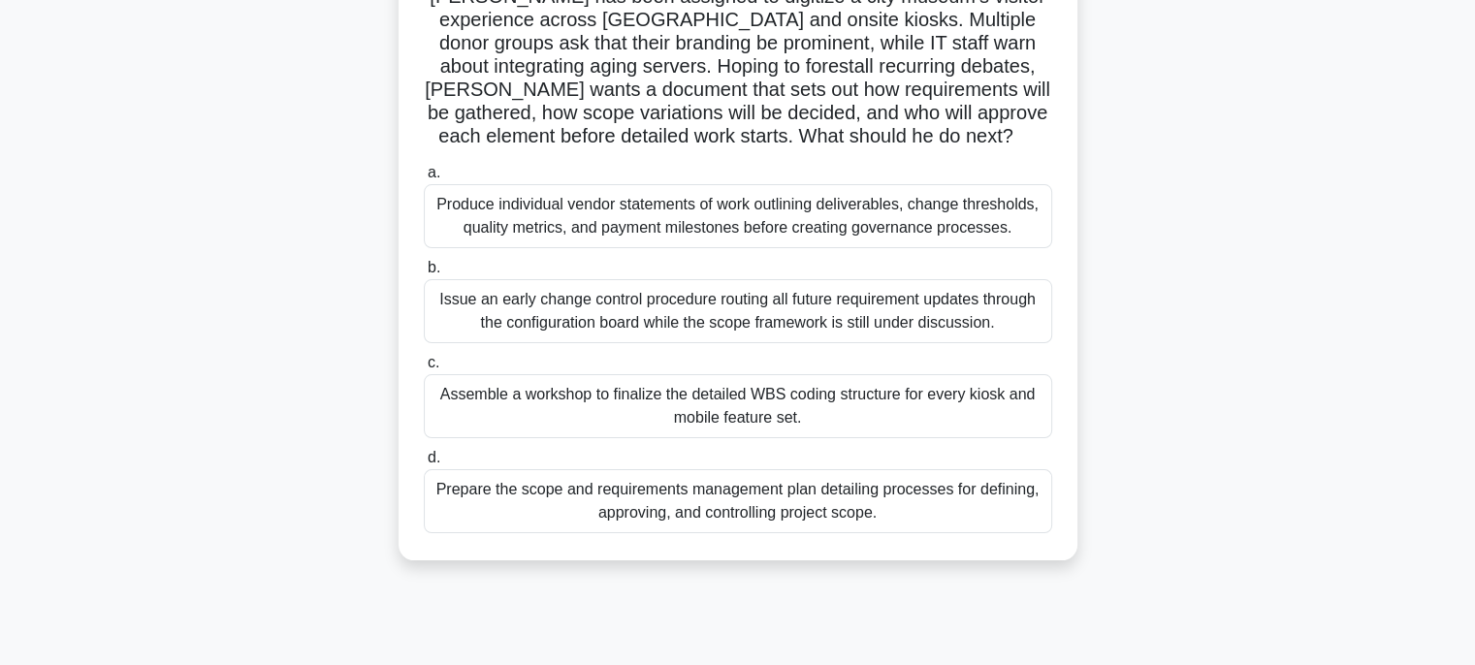
click at [824, 505] on div "Prepare the scope and requirements management plan detailing processes for defi…" at bounding box center [738, 501] width 628 height 64
click at [424, 464] on input "d. Prepare the scope and requirements management plan detailing processes for d…" at bounding box center [424, 458] width 0 height 13
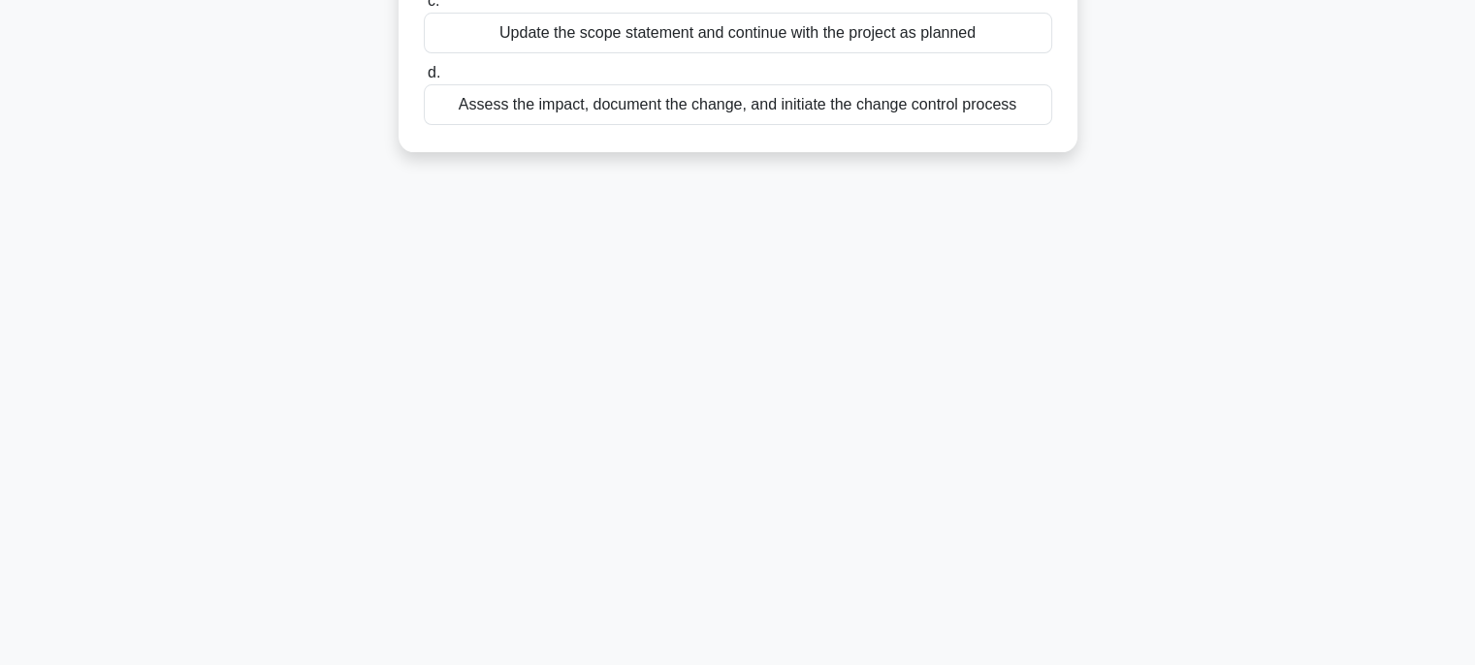
scroll to position [0, 0]
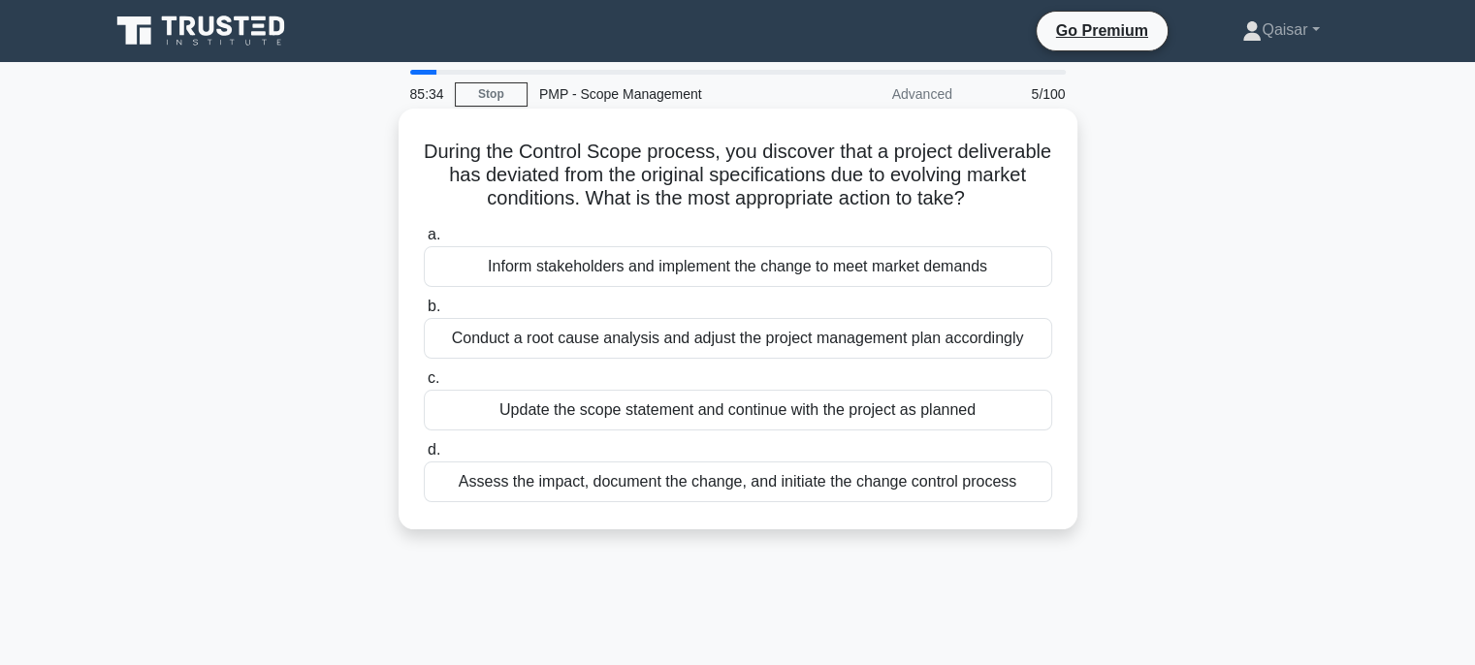
click at [823, 502] on div "Assess the impact, document the change, and initiate the change control process" at bounding box center [738, 482] width 628 height 41
click at [424, 457] on input "d. Assess the impact, document the change, and initiate the change control proc…" at bounding box center [424, 450] width 0 height 13
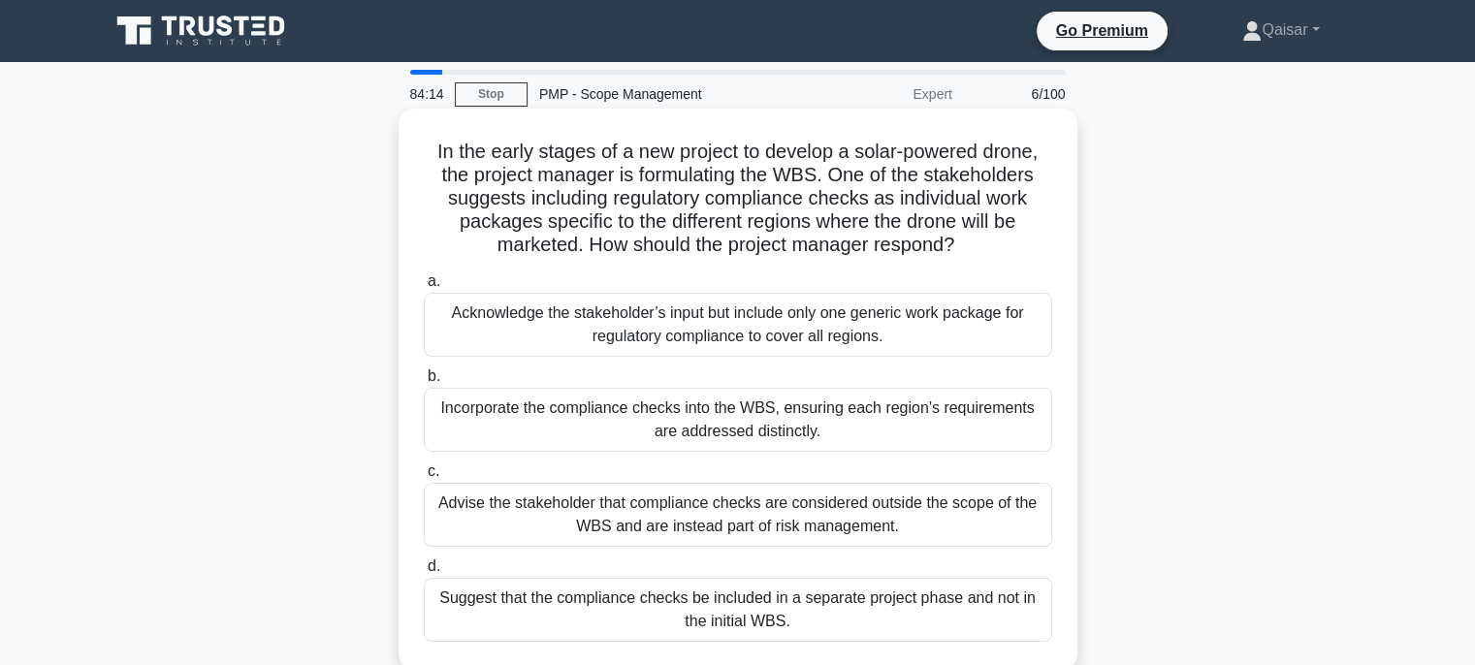
click at [791, 328] on div "Acknowledge the stakeholder’s input but include only one generic work package f…" at bounding box center [738, 325] width 628 height 64
click at [424, 288] on input "a. Acknowledge the stakeholder’s input but include only one generic work packag…" at bounding box center [424, 281] width 0 height 13
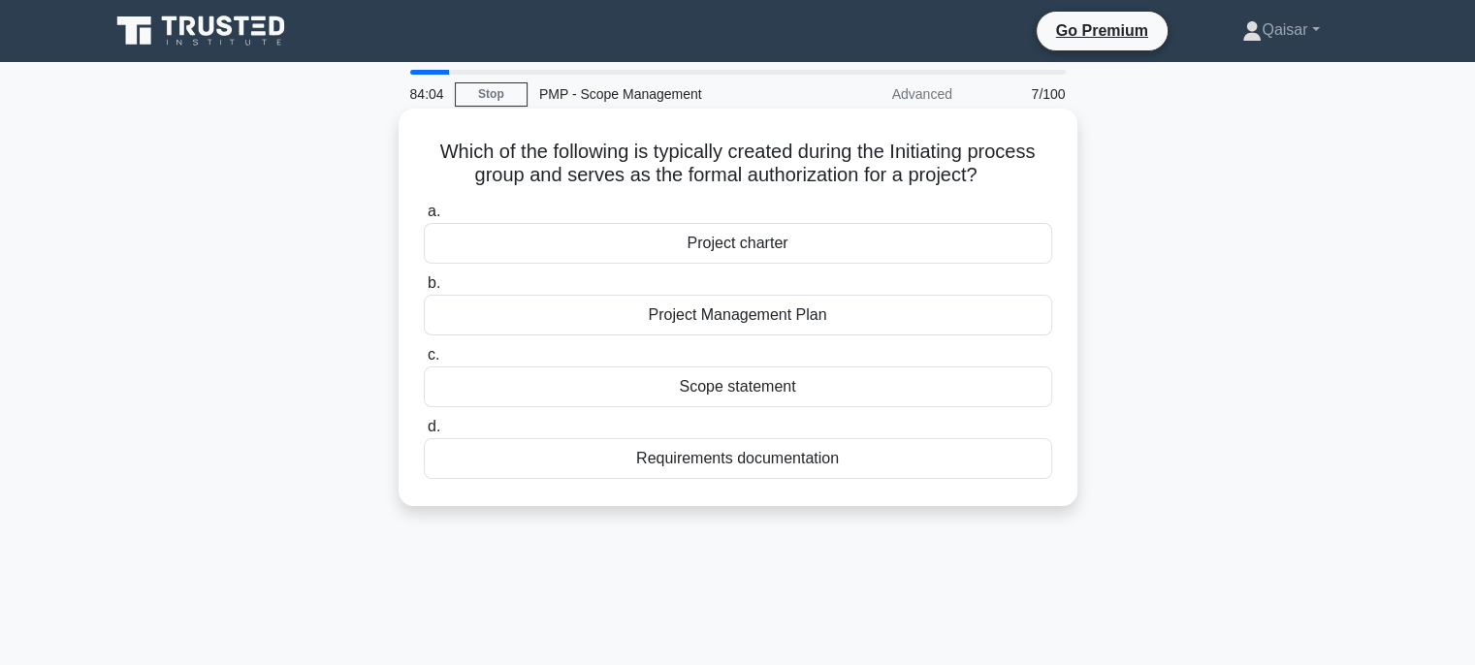
click at [748, 249] on div "Project charter" at bounding box center [738, 243] width 628 height 41
click at [424, 218] on input "a. Project charter" at bounding box center [424, 212] width 0 height 13
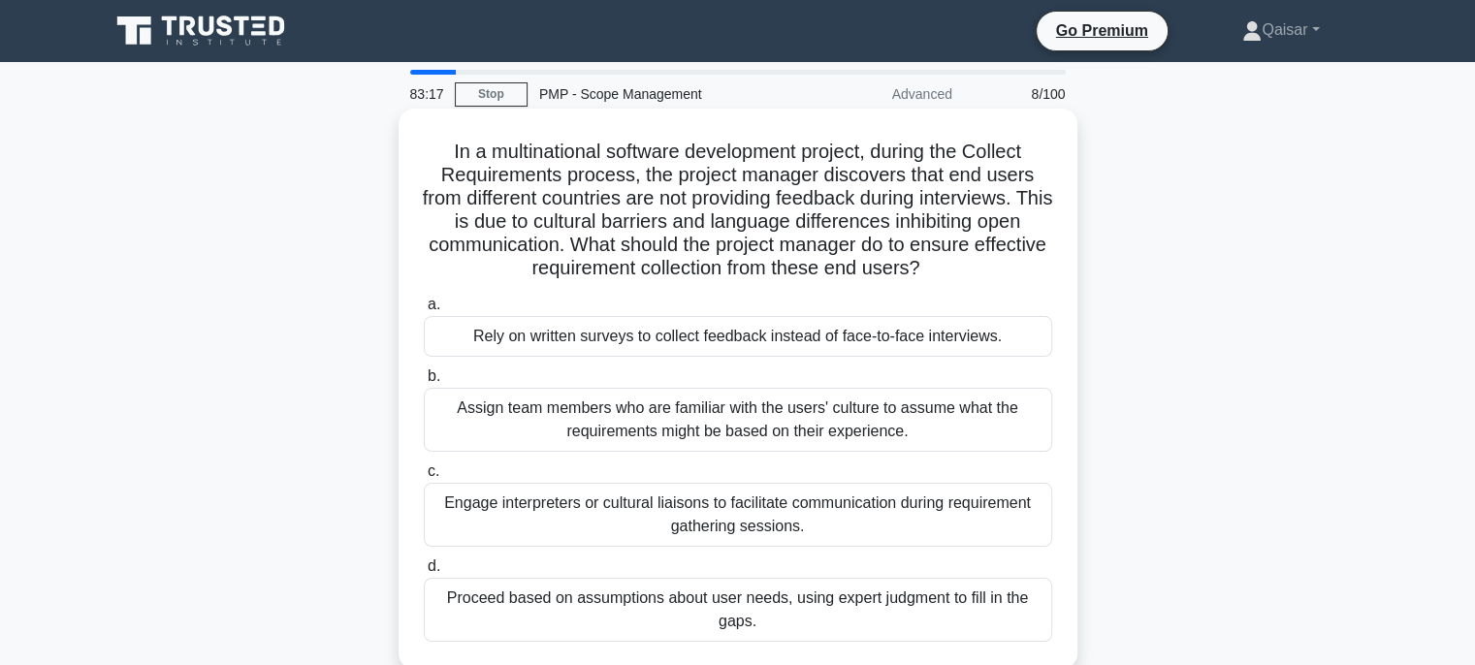
click at [804, 410] on div "Assign team members who are familiar with the users' culture to assume what the…" at bounding box center [738, 420] width 628 height 64
click at [424, 383] on input "b. Assign team members who are familiar with the users' culture to assume what …" at bounding box center [424, 376] width 0 height 13
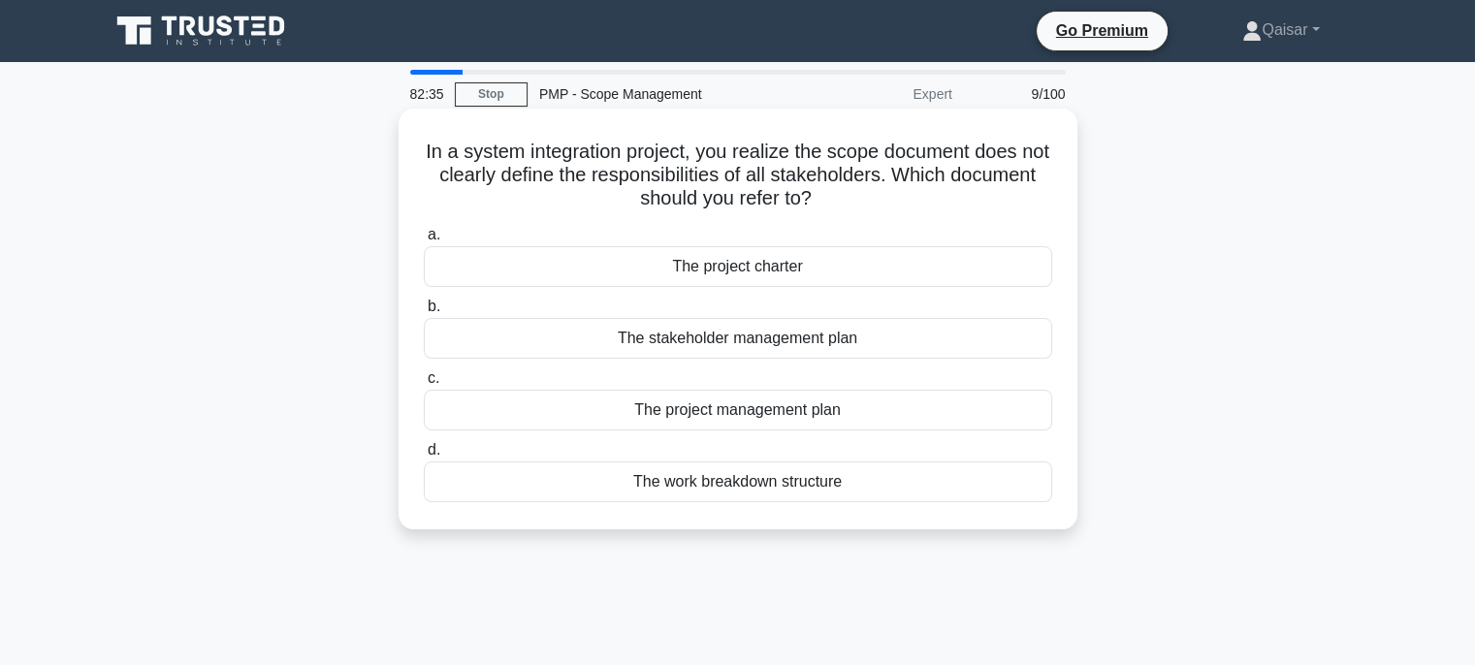
click at [790, 416] on div "The project management plan" at bounding box center [738, 410] width 628 height 41
click at [424, 385] on input "c. The project management plan" at bounding box center [424, 378] width 0 height 13
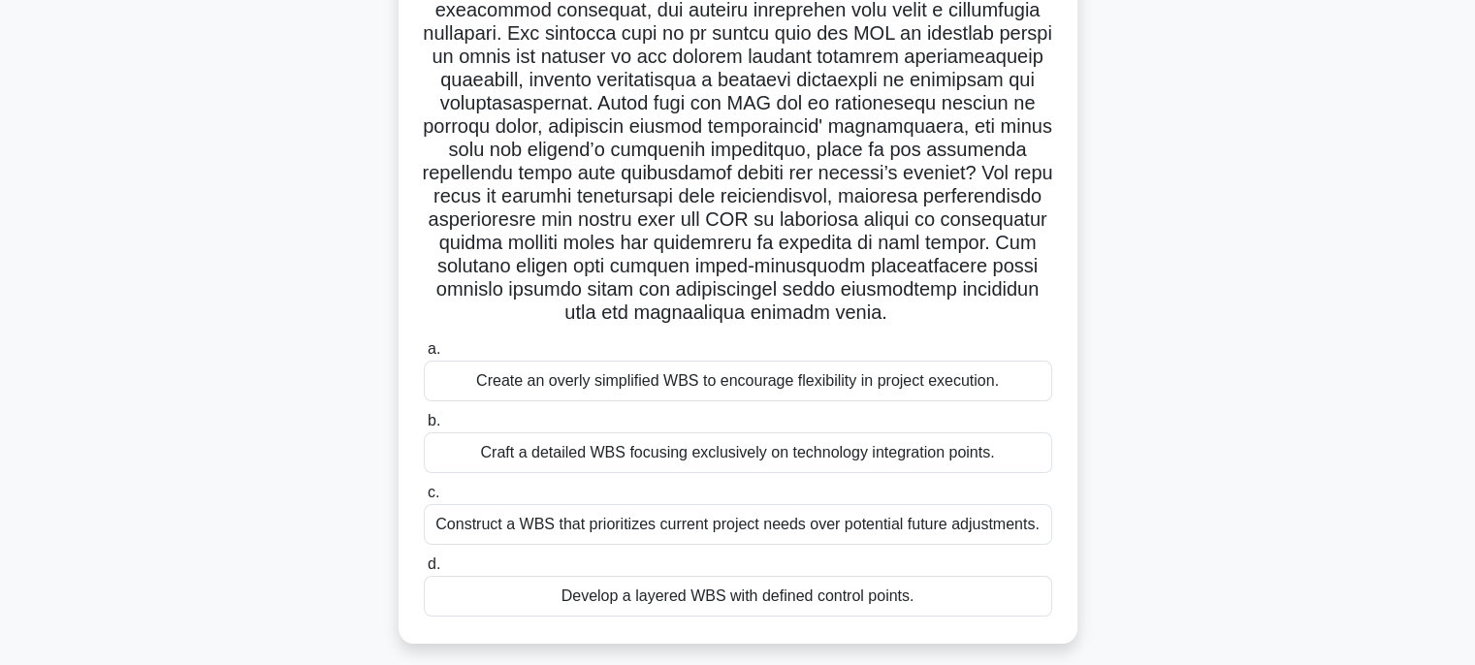
scroll to position [194, 0]
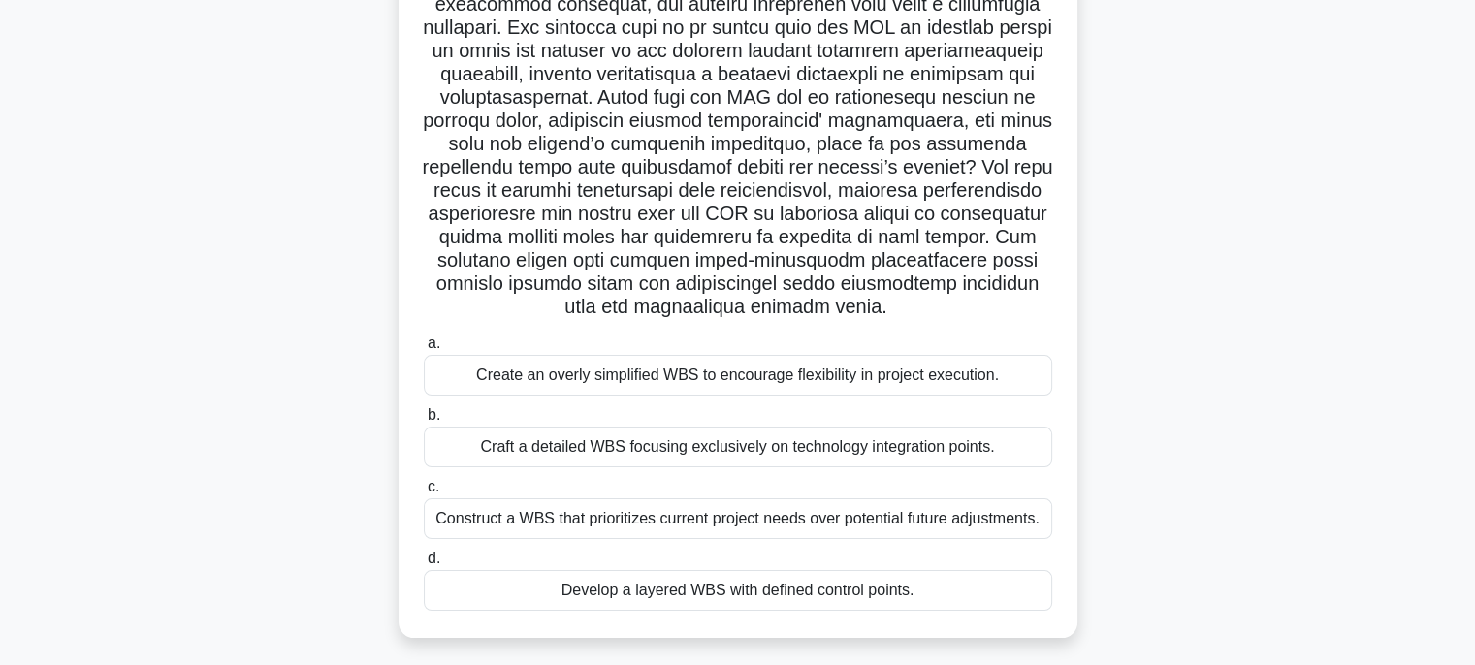
click at [607, 595] on div "Develop a layered WBS with defined control points." at bounding box center [738, 590] width 628 height 41
click at [424, 565] on input "d. Develop a layered WBS with defined control points." at bounding box center [424, 559] width 0 height 13
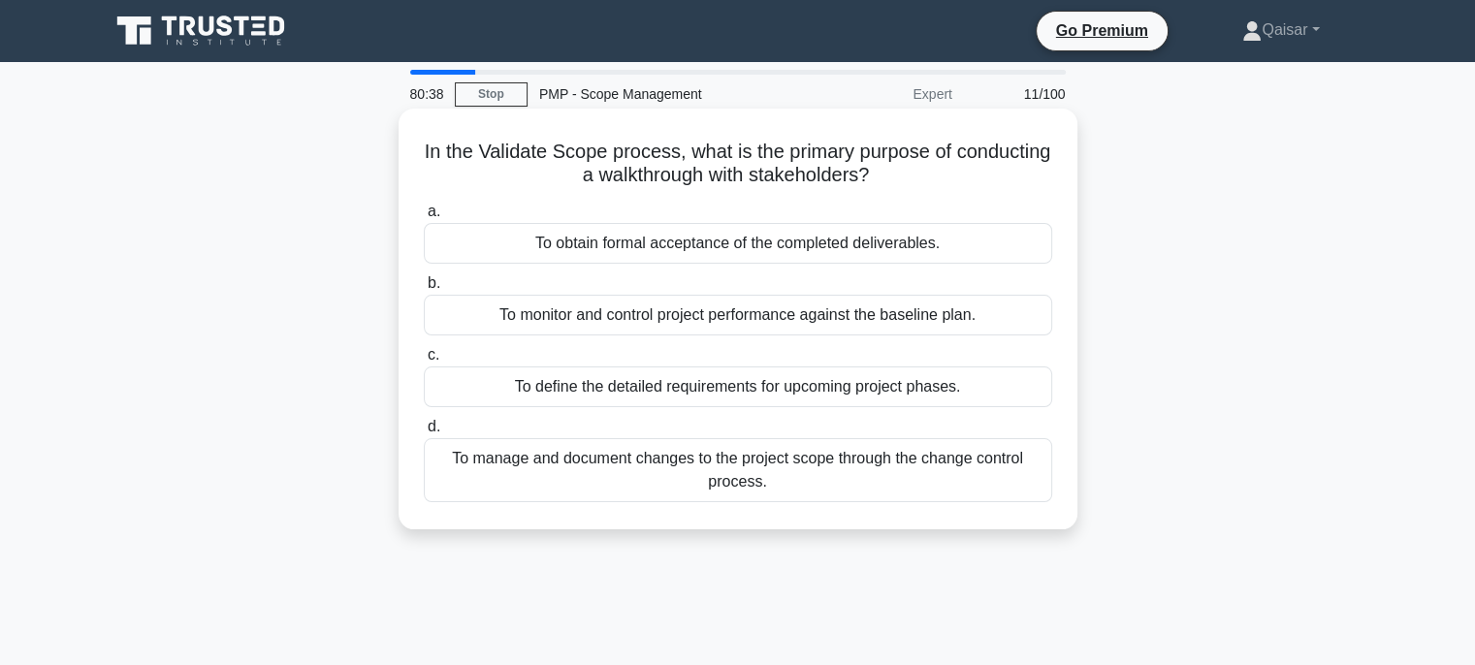
scroll to position [0, 0]
click at [755, 388] on div "To define the detailed requirements for upcoming project phases." at bounding box center [738, 387] width 628 height 41
click at [424, 362] on input "c. To define the detailed requirements for upcoming project phases." at bounding box center [424, 355] width 0 height 13
